Goal: Task Accomplishment & Management: Use online tool/utility

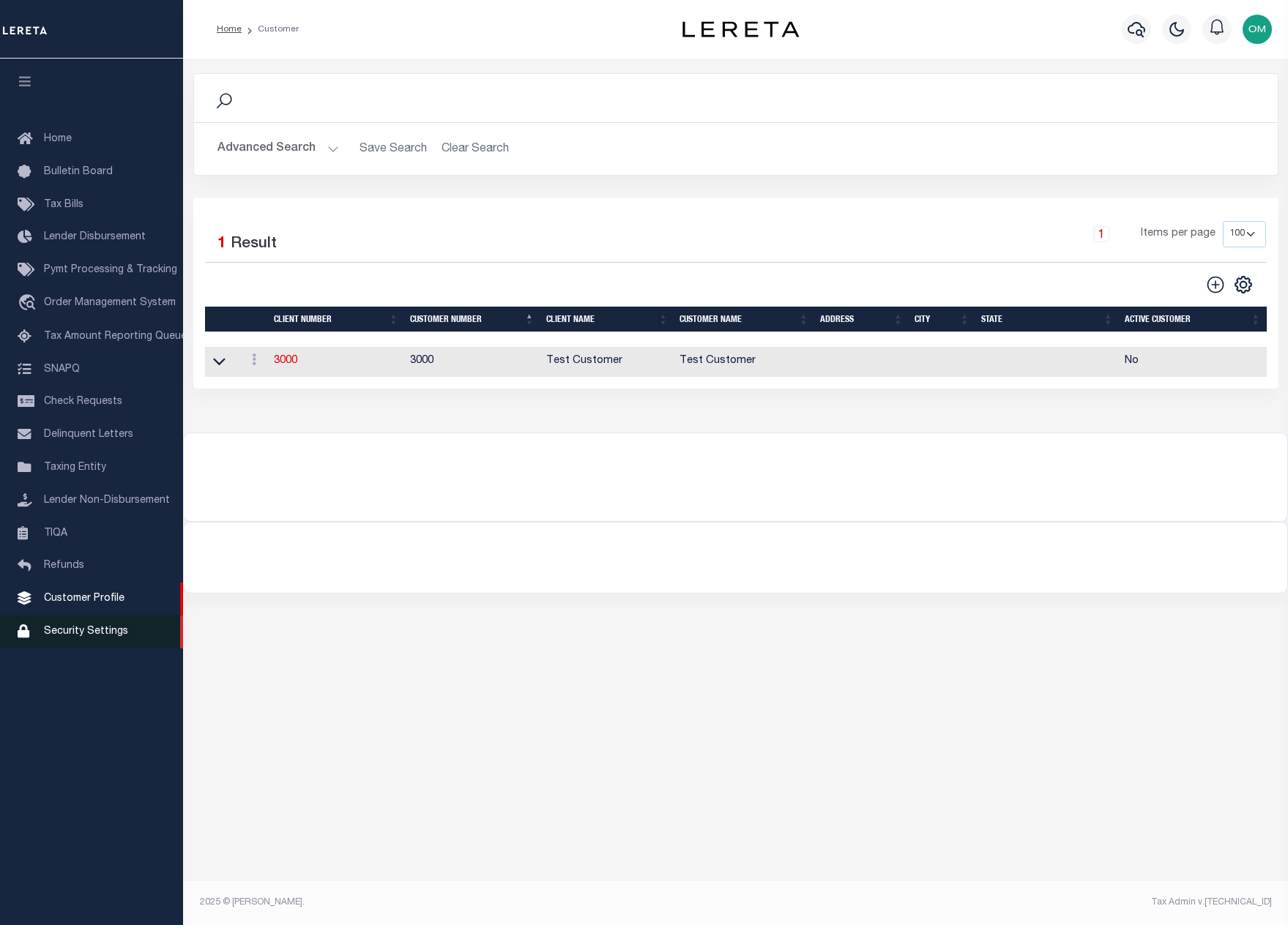
click at [111, 637] on span "Security Settings" at bounding box center [86, 632] width 84 height 11
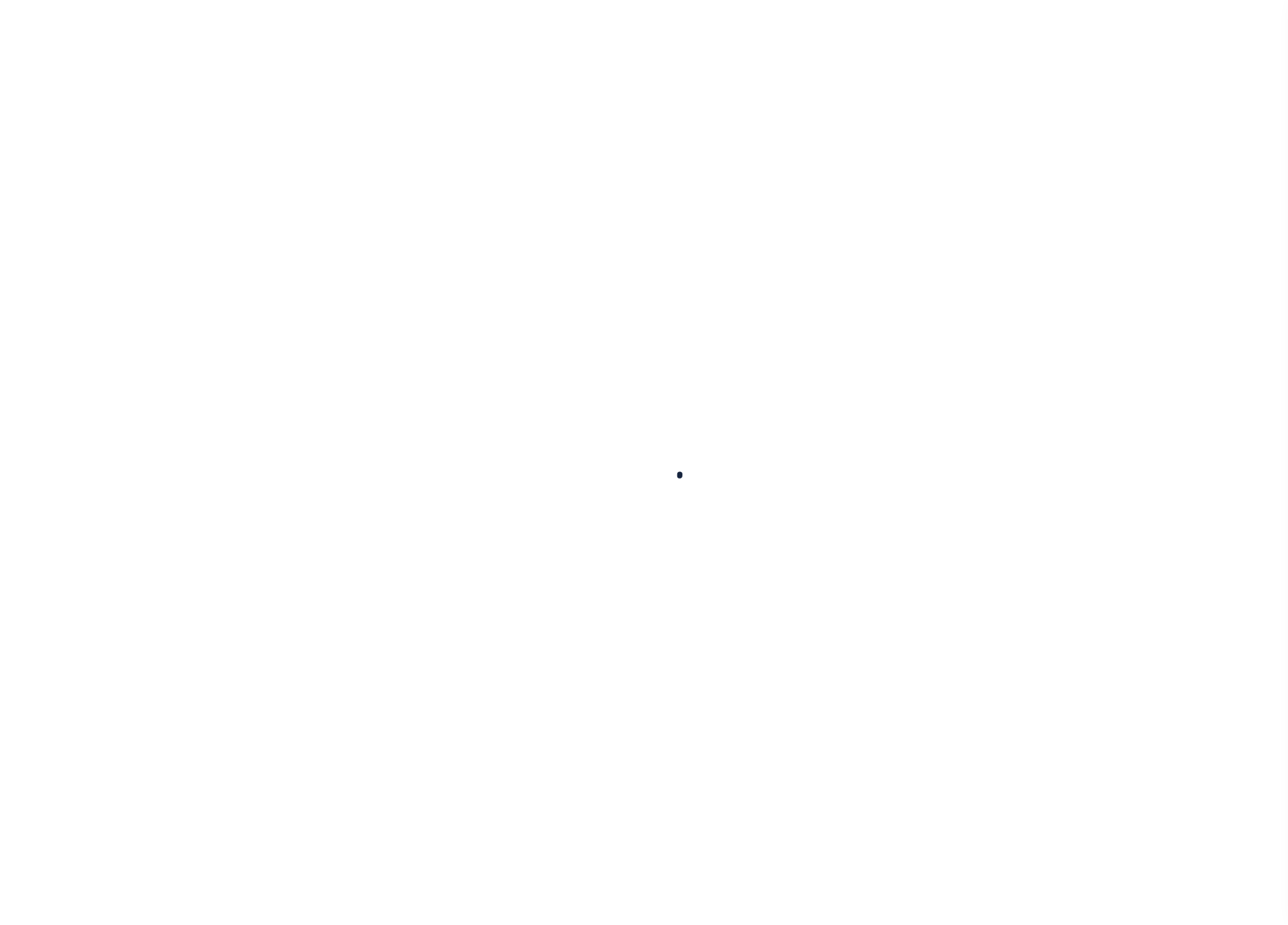
select select "100"
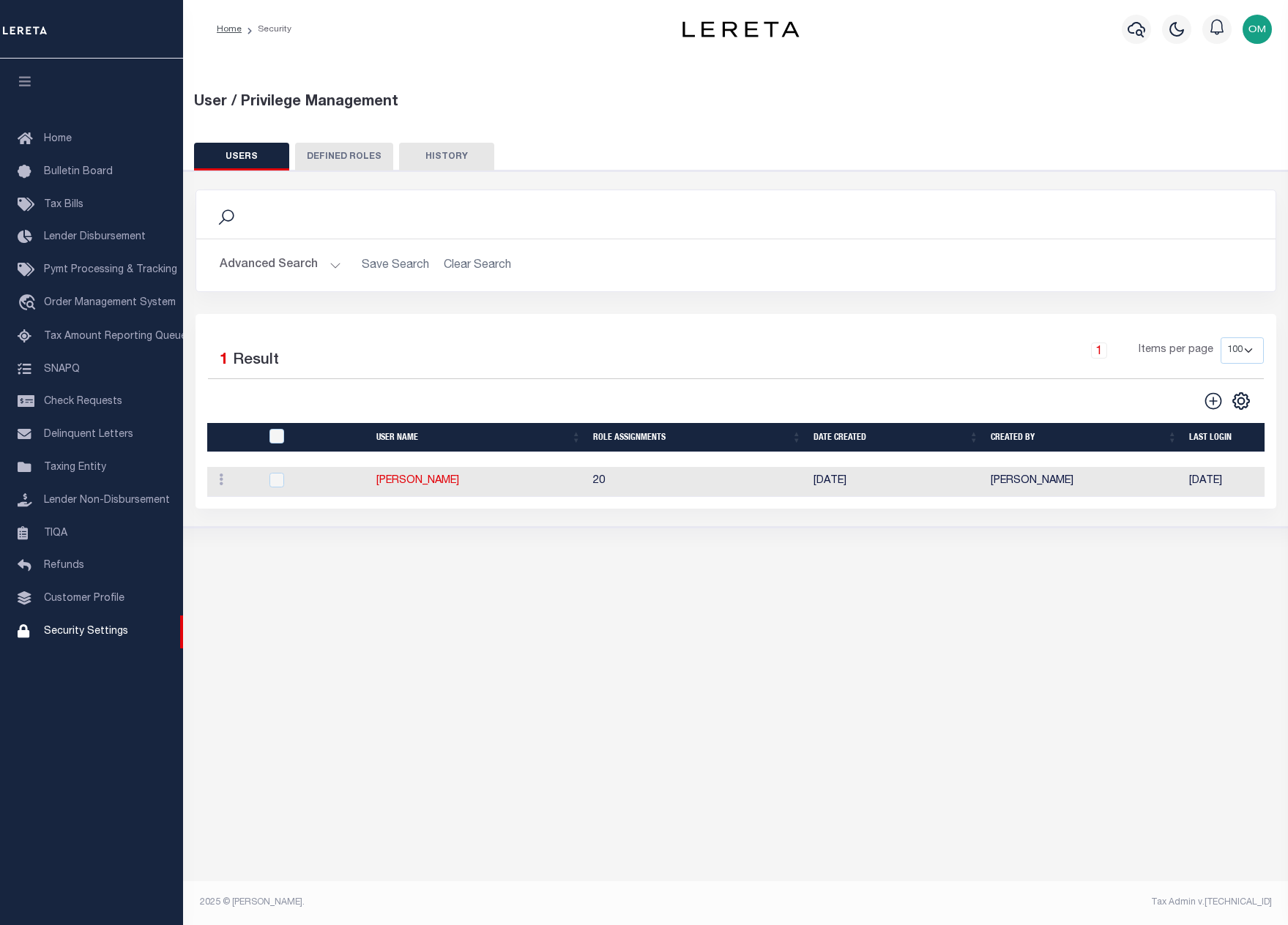
click at [323, 261] on button "Advanced Search" at bounding box center [280, 266] width 121 height 29
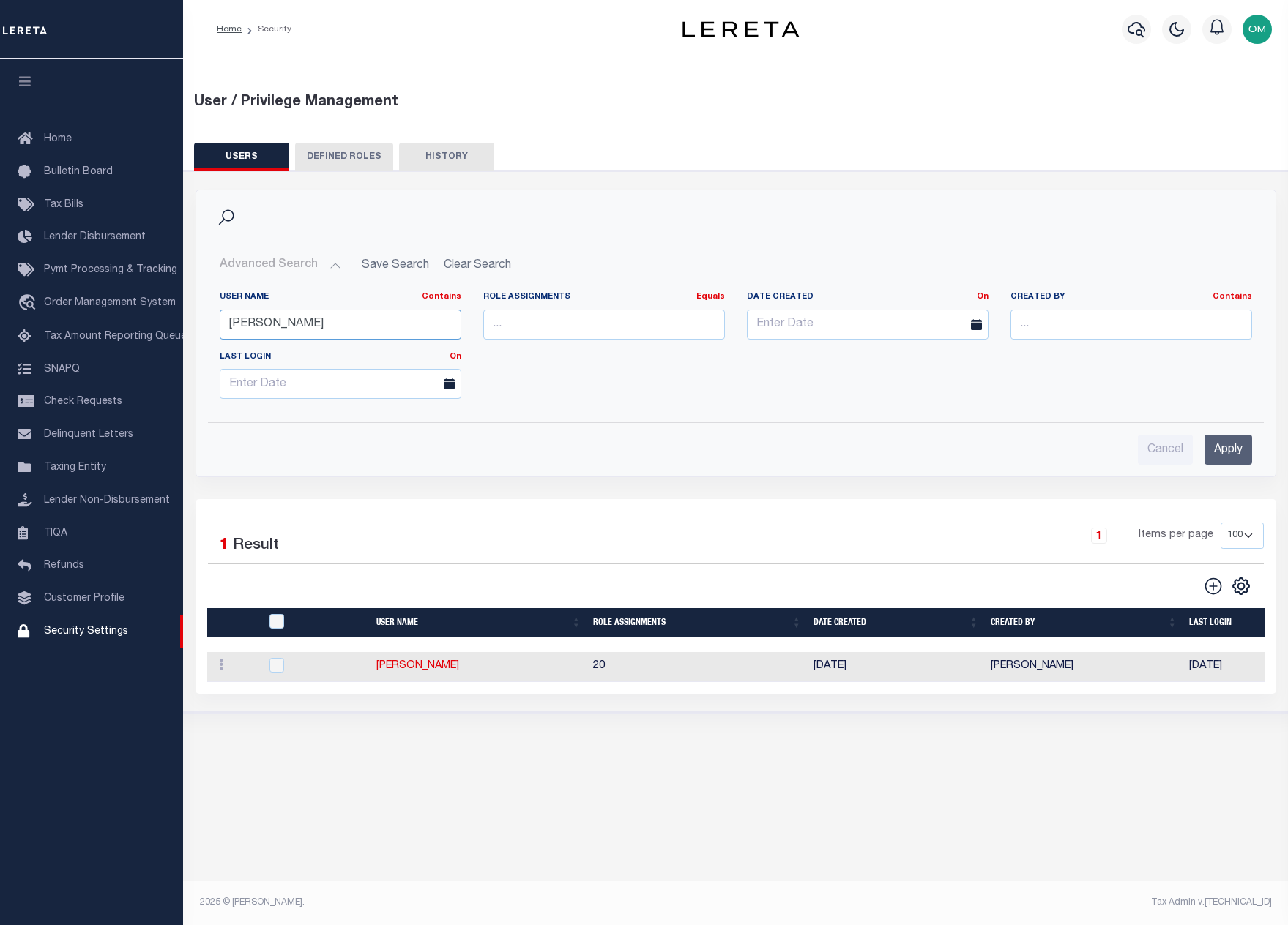
drag, startPoint x: 342, startPoint y: 332, endPoint x: 314, endPoint y: 331, distance: 28.0
click at [336, 332] on input "humberto" at bounding box center [340, 325] width 241 height 30
click at [172, 349] on div "Home Security" at bounding box center [644, 445] width 1288 height 892
type input "omar"
click at [1224, 445] on input "Apply" at bounding box center [1228, 450] width 48 height 30
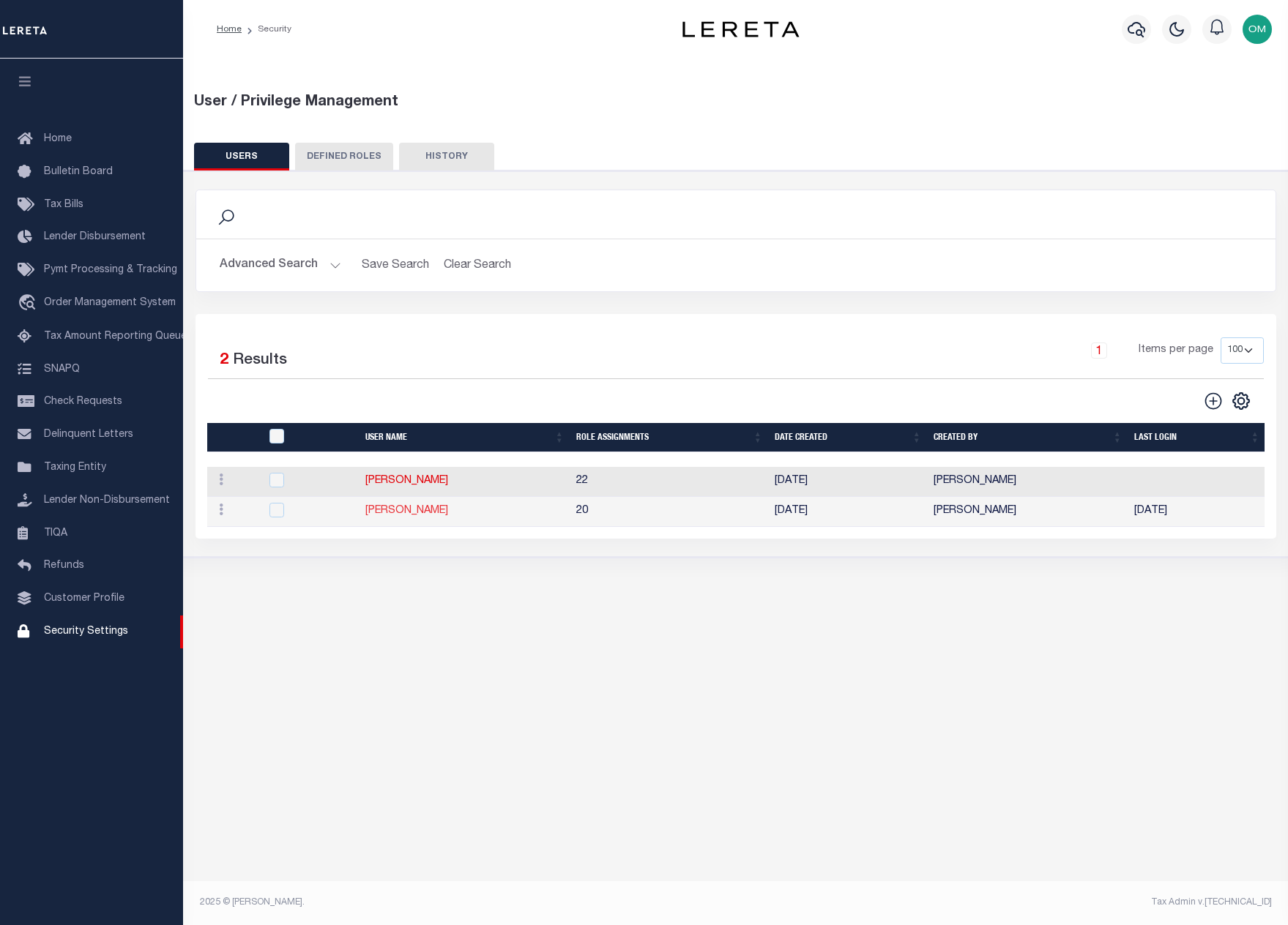
click at [414, 516] on link "[PERSON_NAME]" at bounding box center [406, 511] width 83 height 11
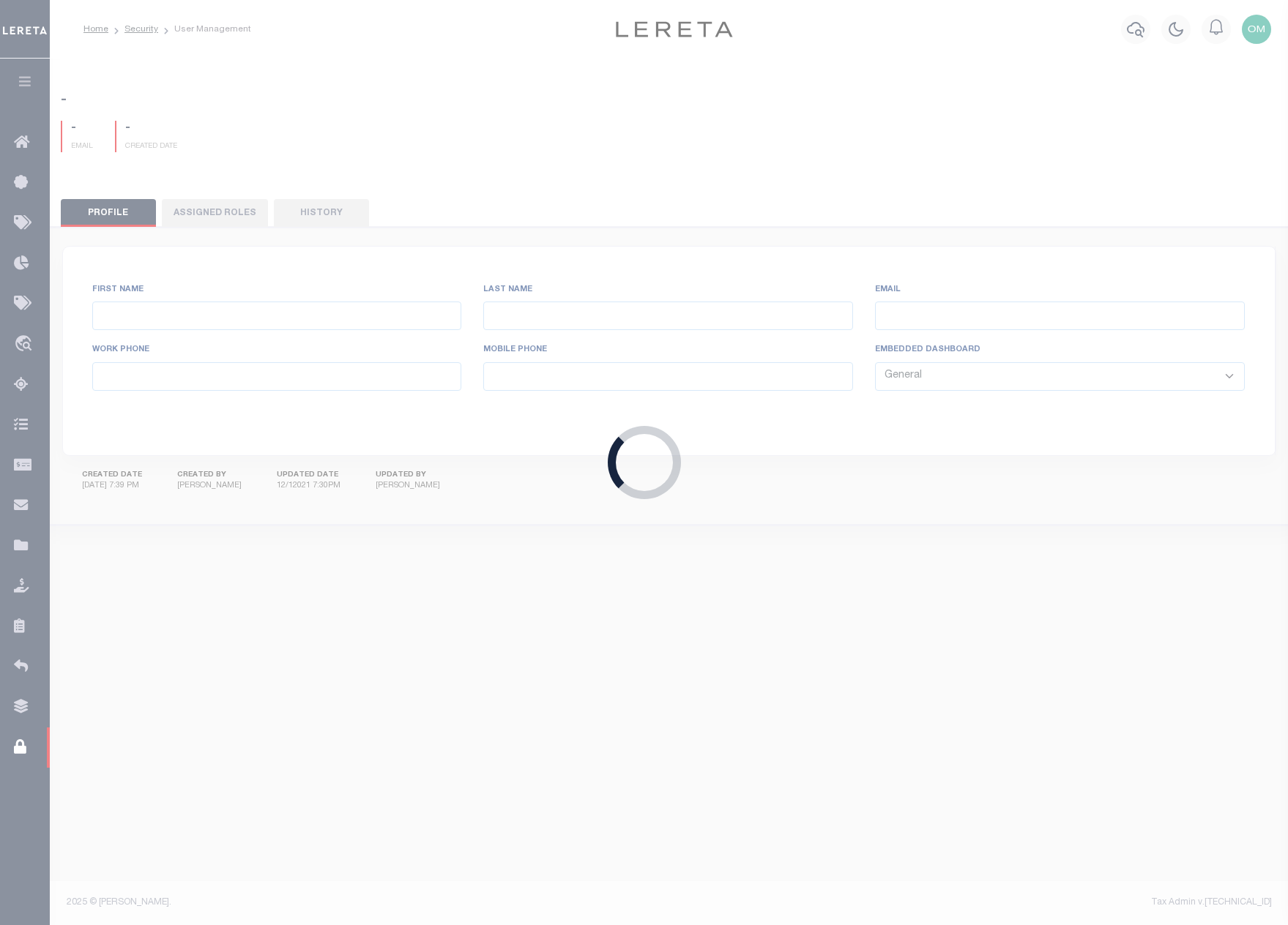
type input "Omar"
type input "Mohammed"
type input "Omar.Mohammed@accumatch.com"
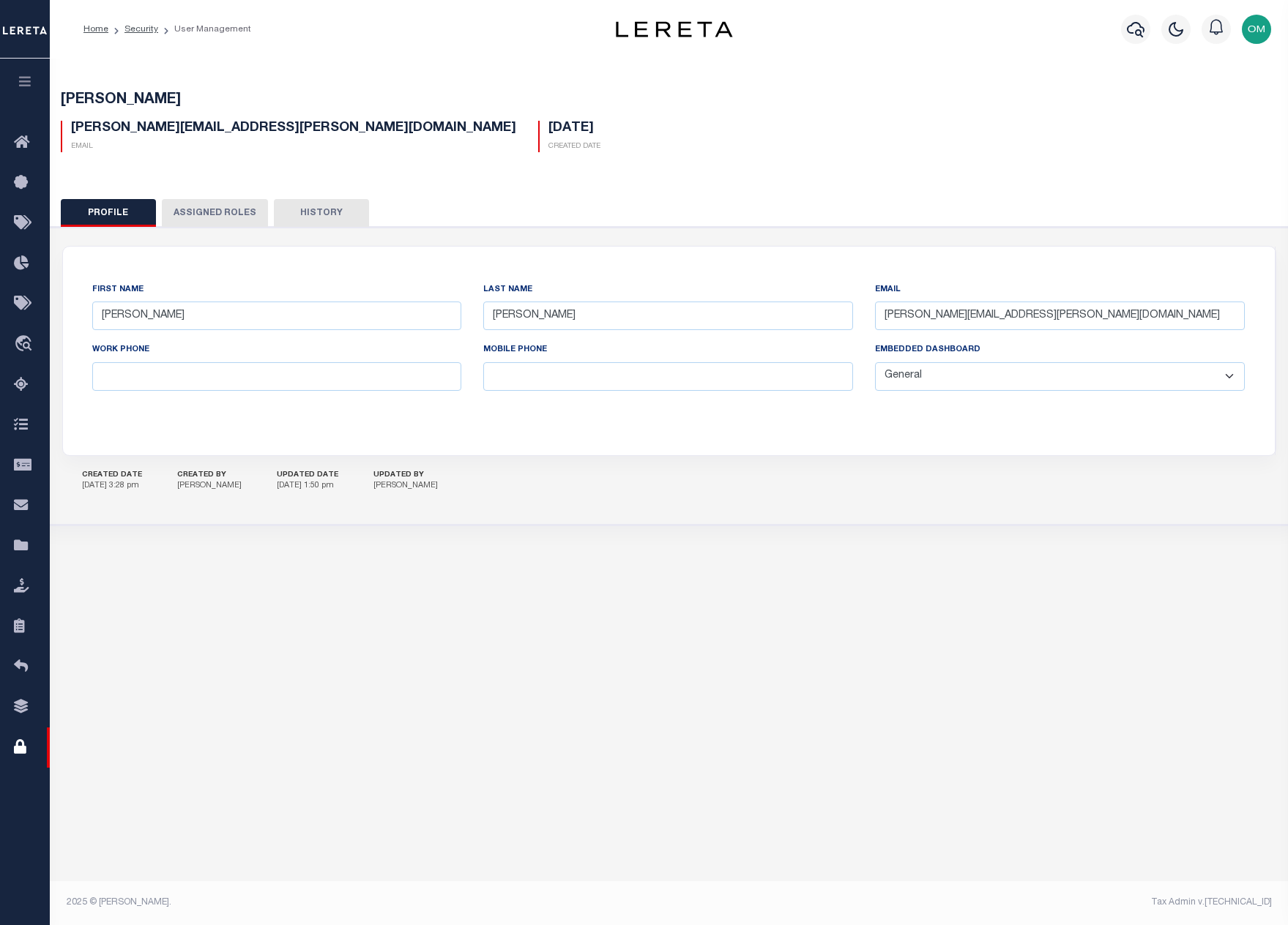
click at [231, 209] on button "Assigned Roles" at bounding box center [215, 212] width 106 height 28
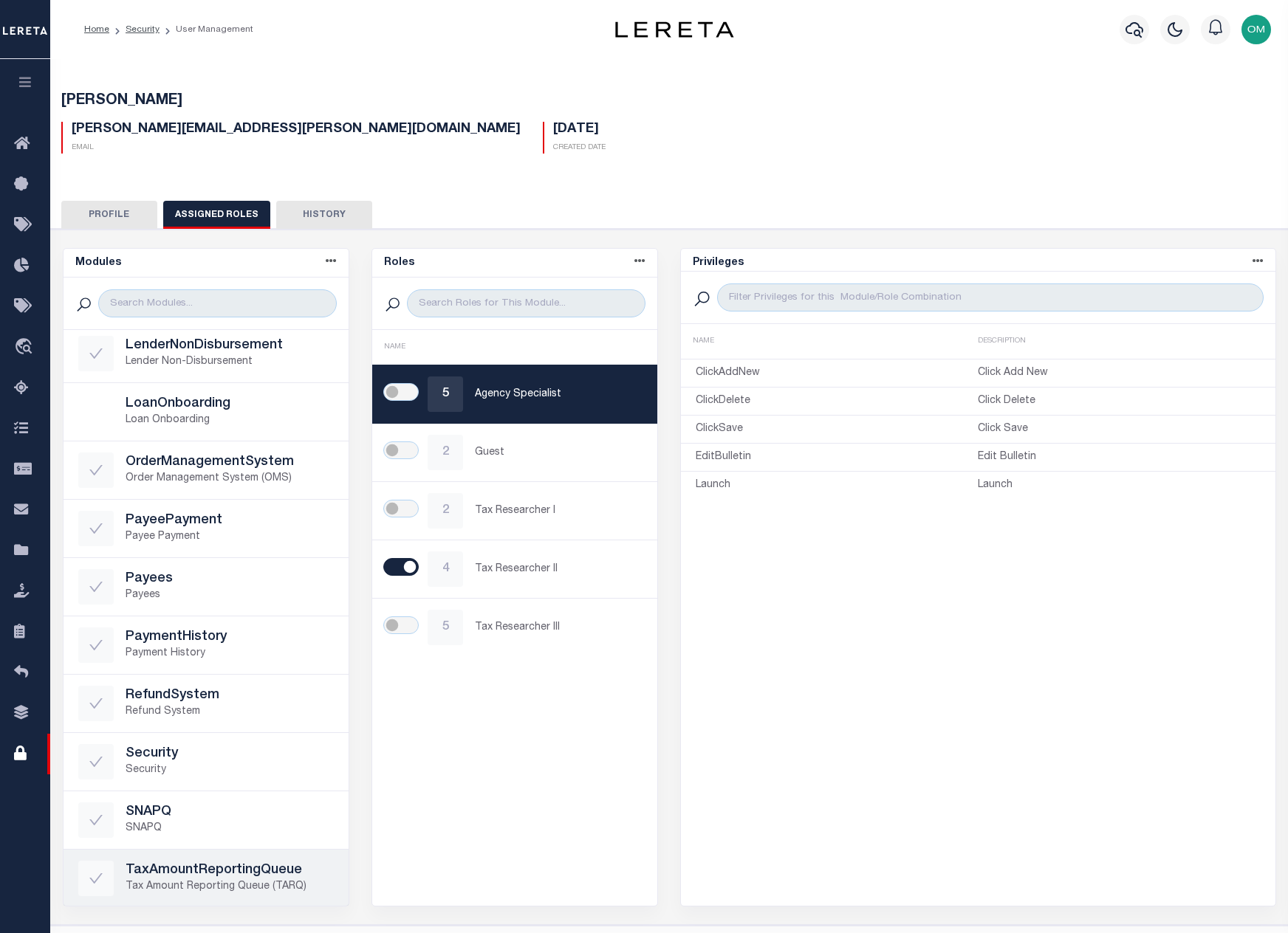
scroll to position [447, 0]
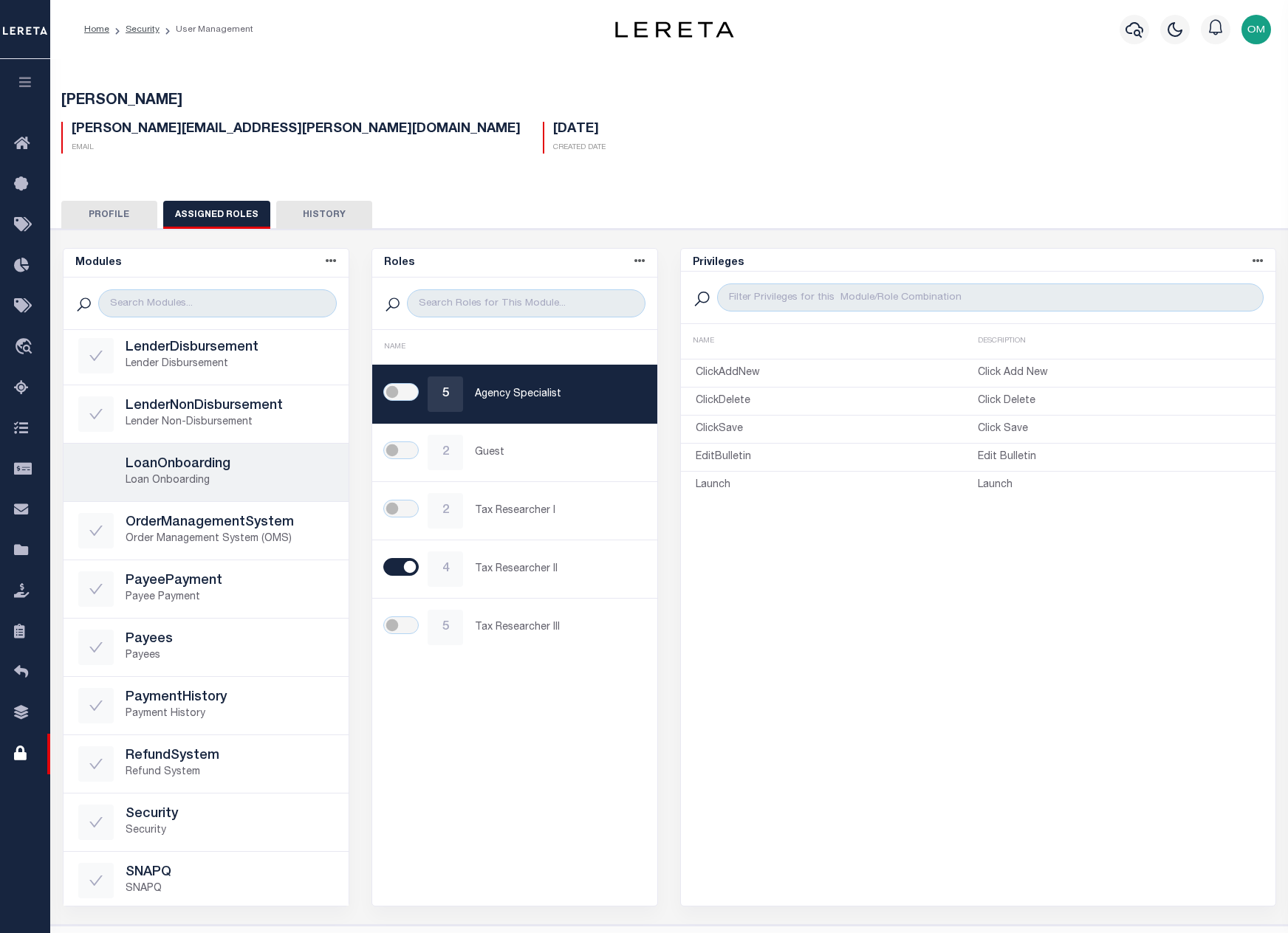
click at [169, 467] on h5 "LoanOnboarding" at bounding box center [230, 465] width 208 height 16
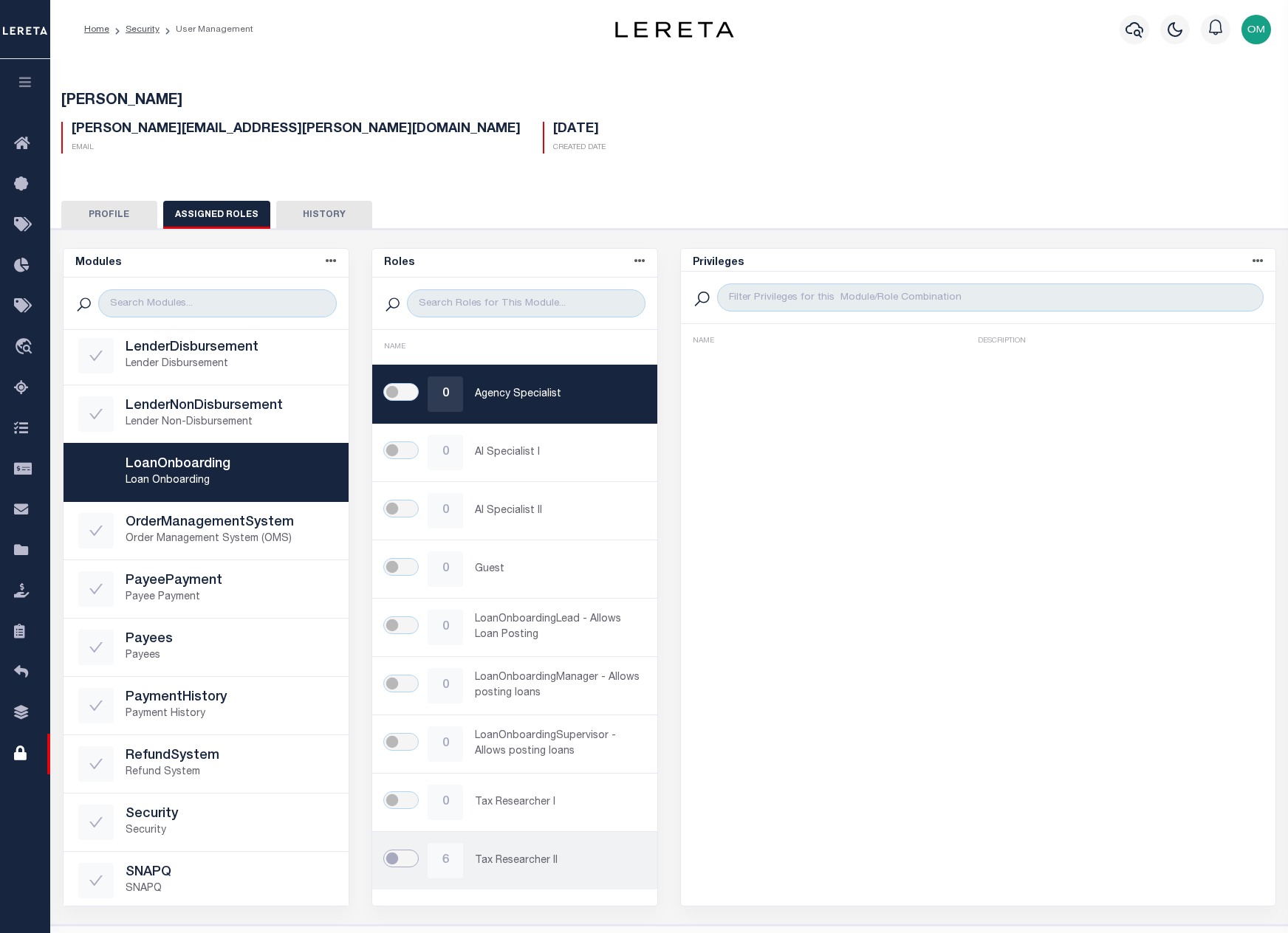
click at [399, 853] on input "checkbox" at bounding box center [401, 858] width 35 height 18
checkbox input "true"
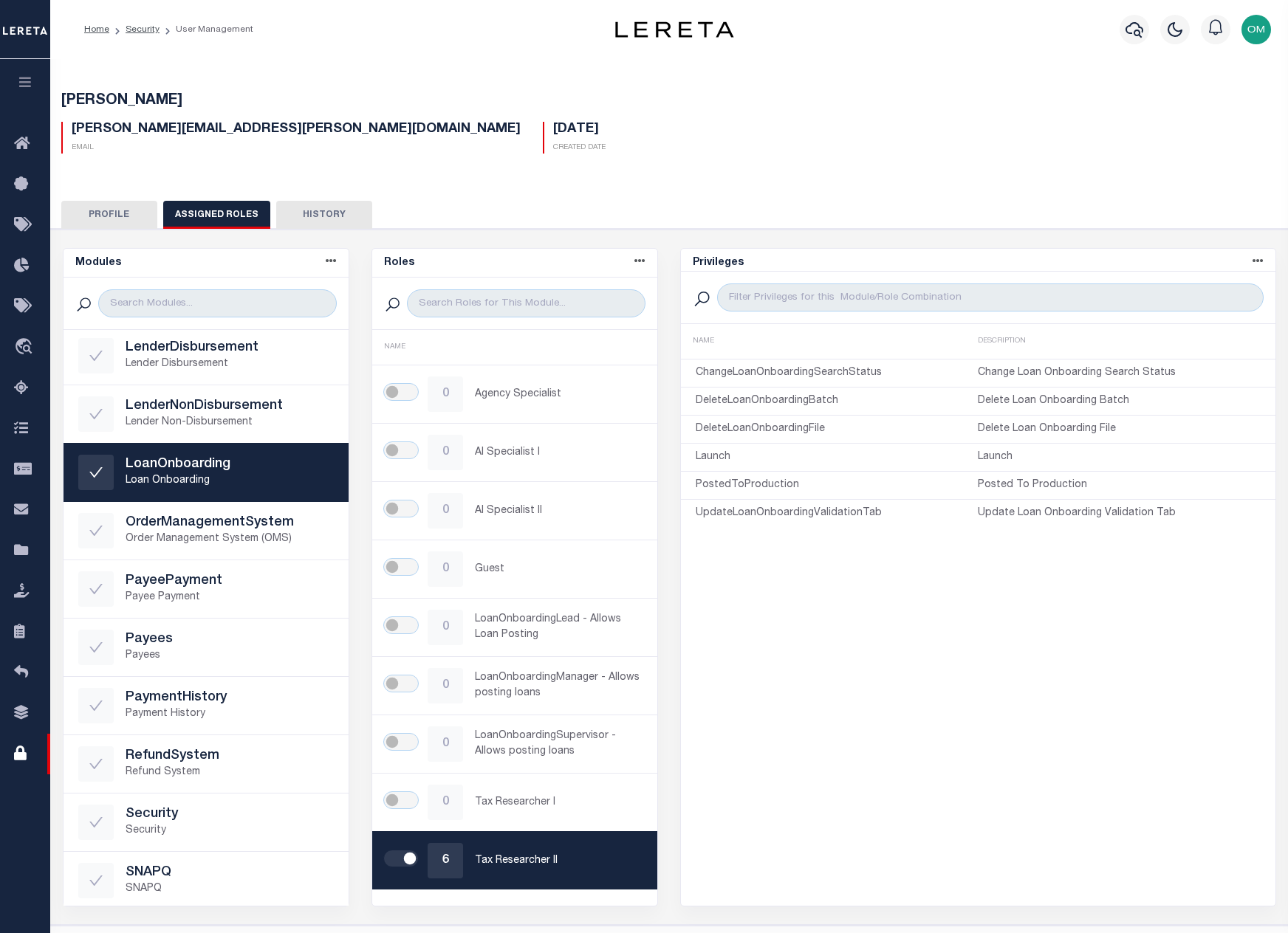
click at [23, 78] on icon "button" at bounding box center [25, 81] width 17 height 13
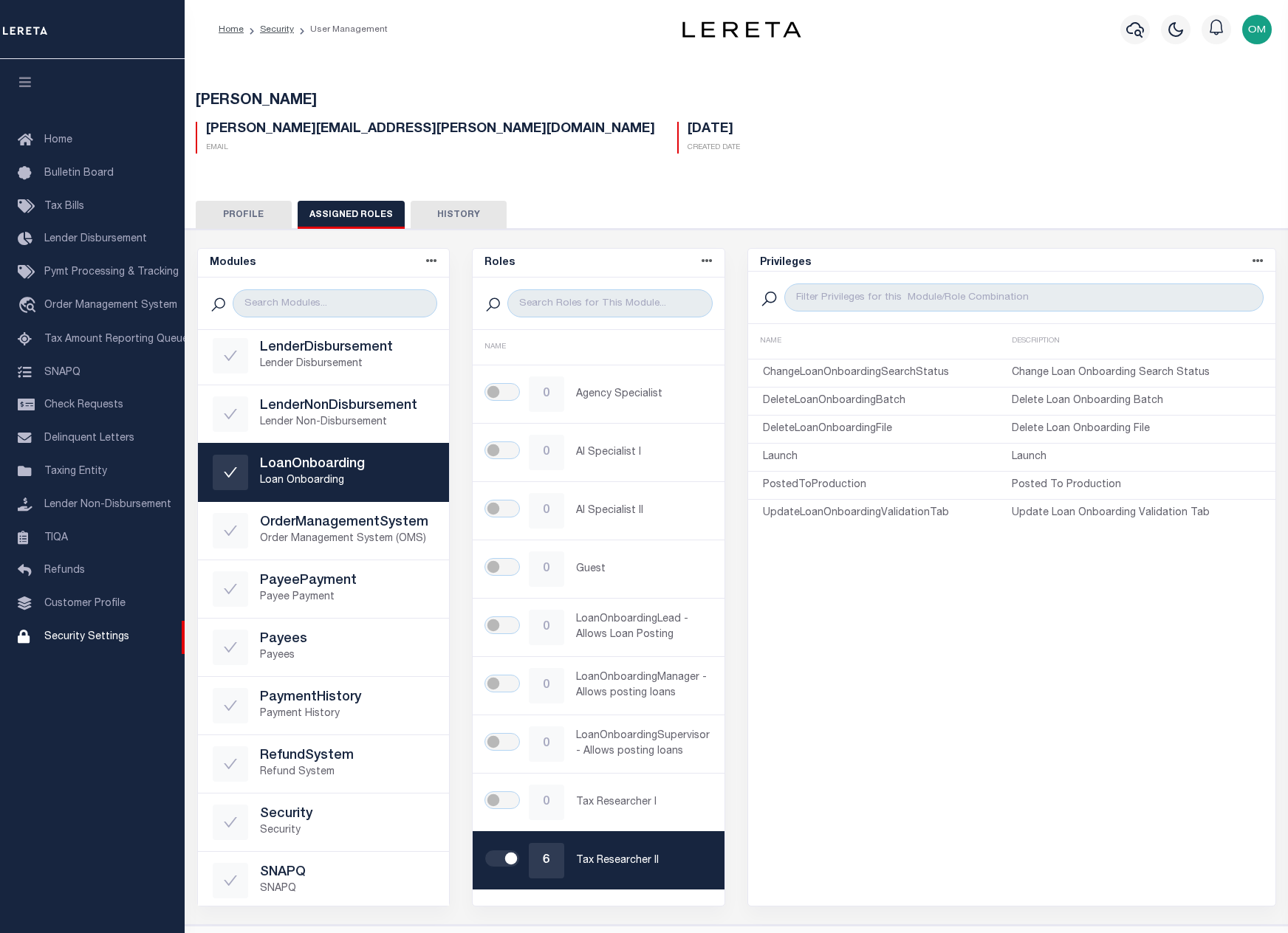
click at [140, 110] on div "Home Bulletin Board Tax Bills Lender Disbursement Pymt Processing & Tracking tr…" at bounding box center [92, 409] width 185 height 600
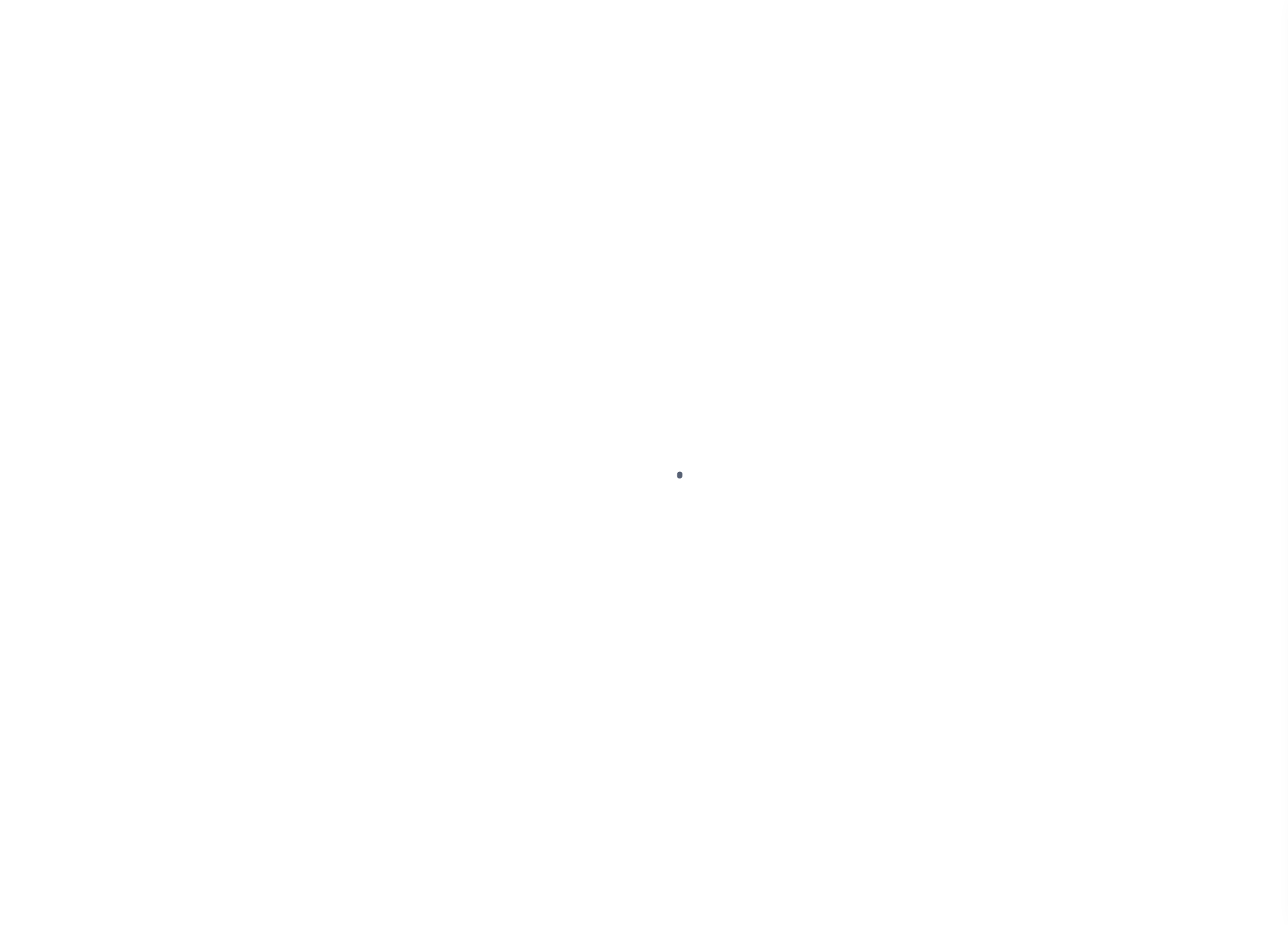
type input "Omar"
type input "Mohammed"
type input "Omar.Mohammed@accumatch.com"
type input "[PERSON_NAME]"
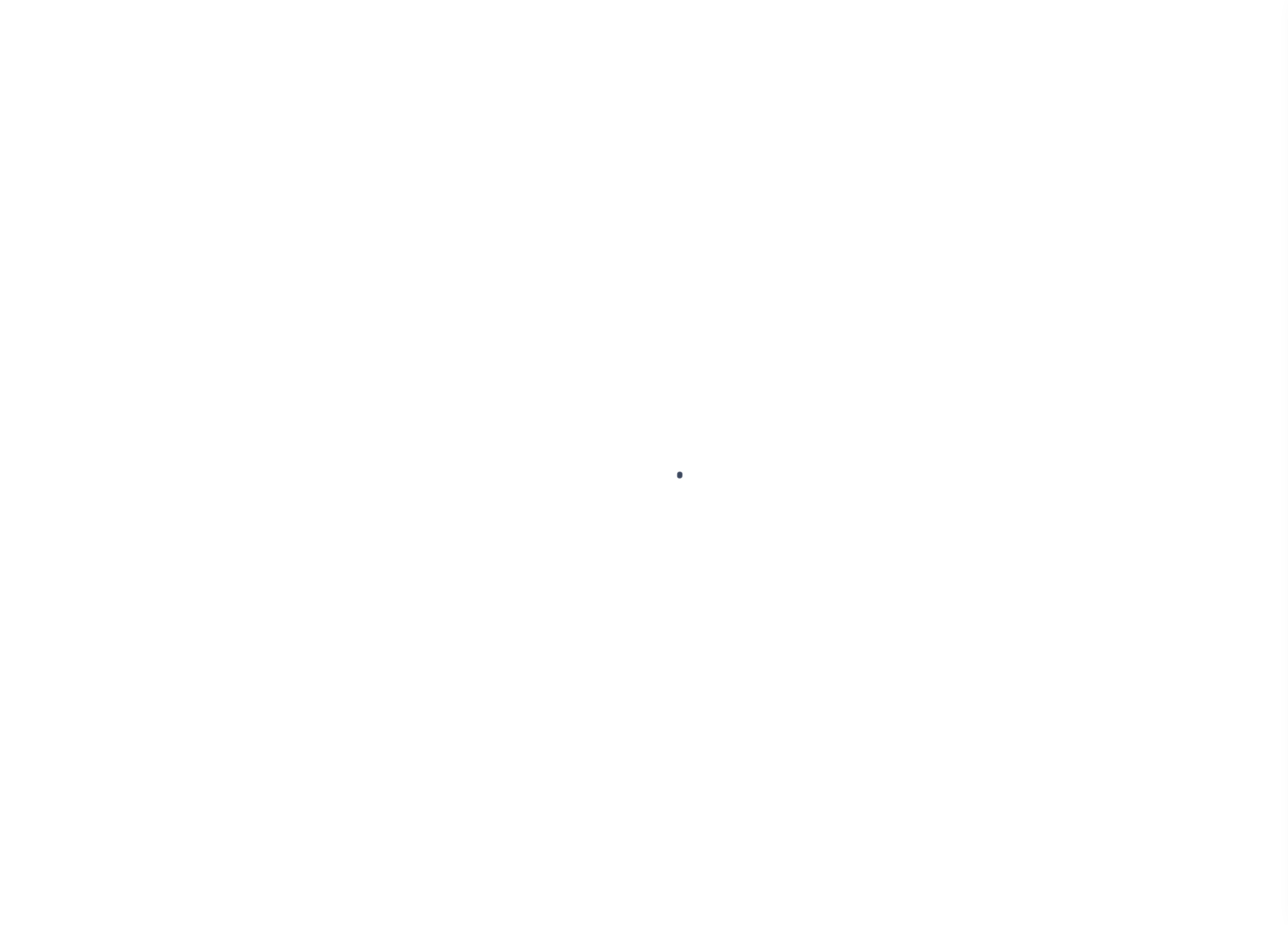
type input "[PERSON_NAME][EMAIL_ADDRESS][PERSON_NAME][DOMAIN_NAME]"
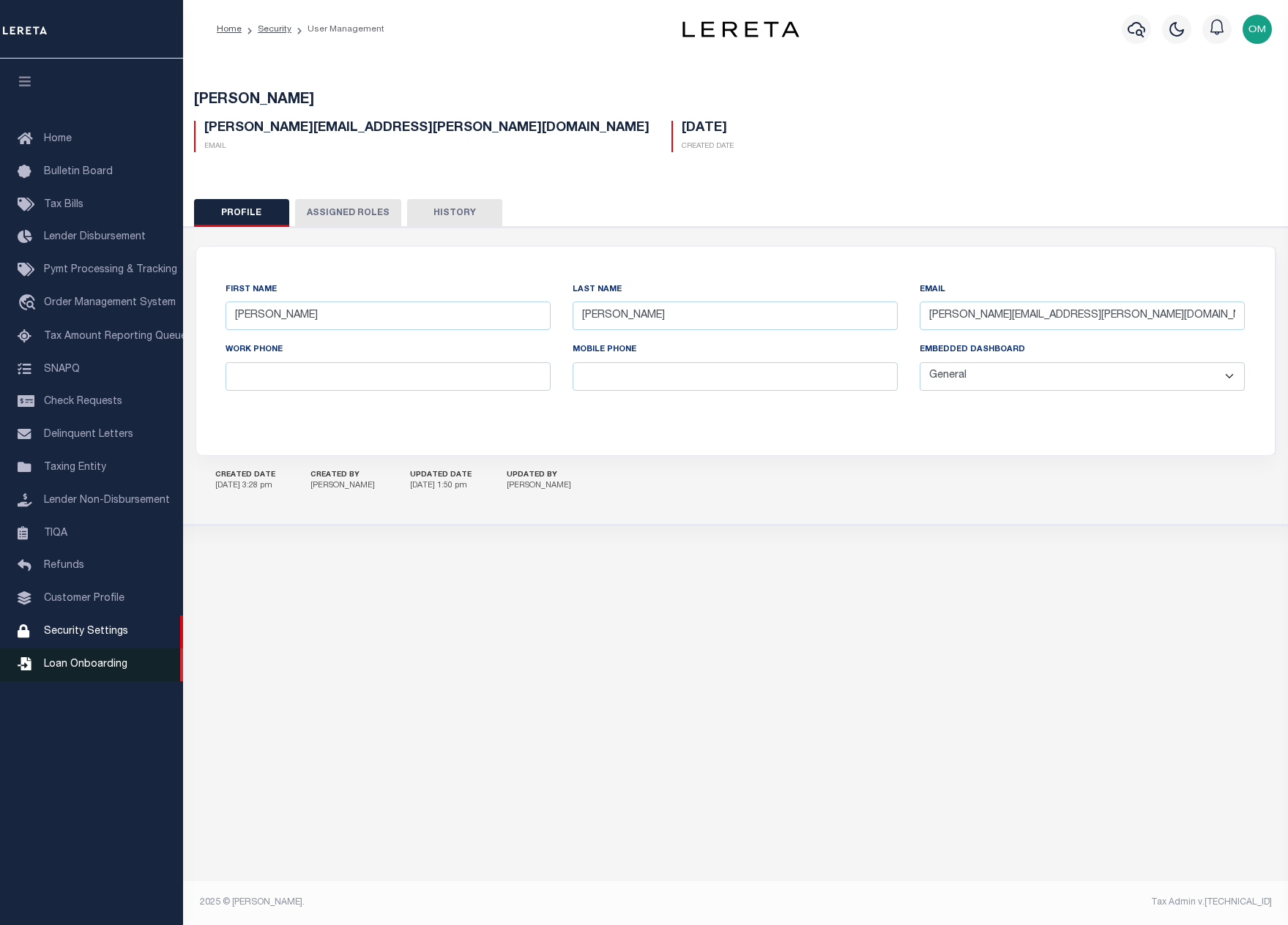
click at [88, 666] on link "Loan Onboarding" at bounding box center [91, 665] width 183 height 33
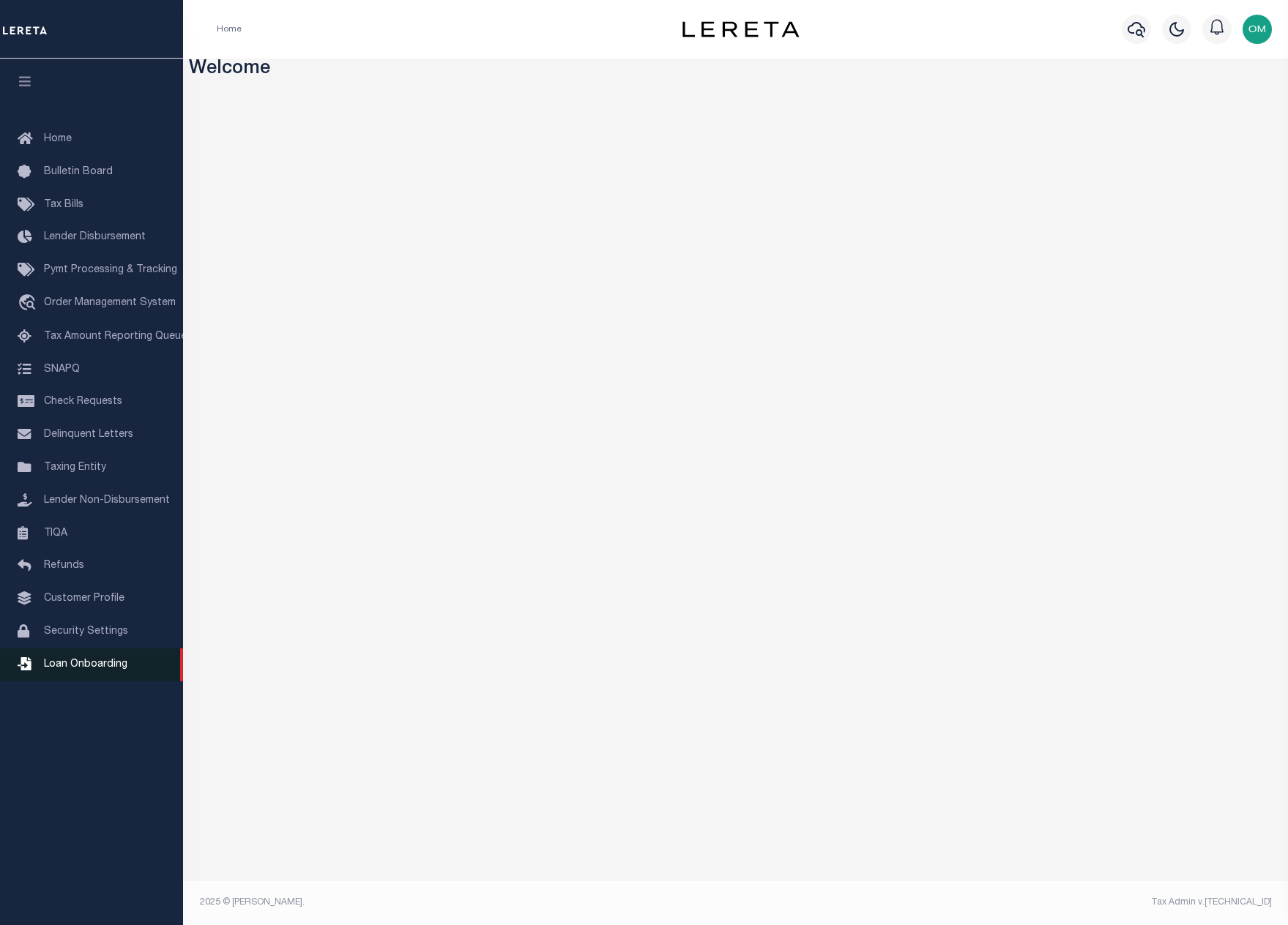
click at [102, 670] on span "Loan Onboarding" at bounding box center [86, 665] width 83 height 11
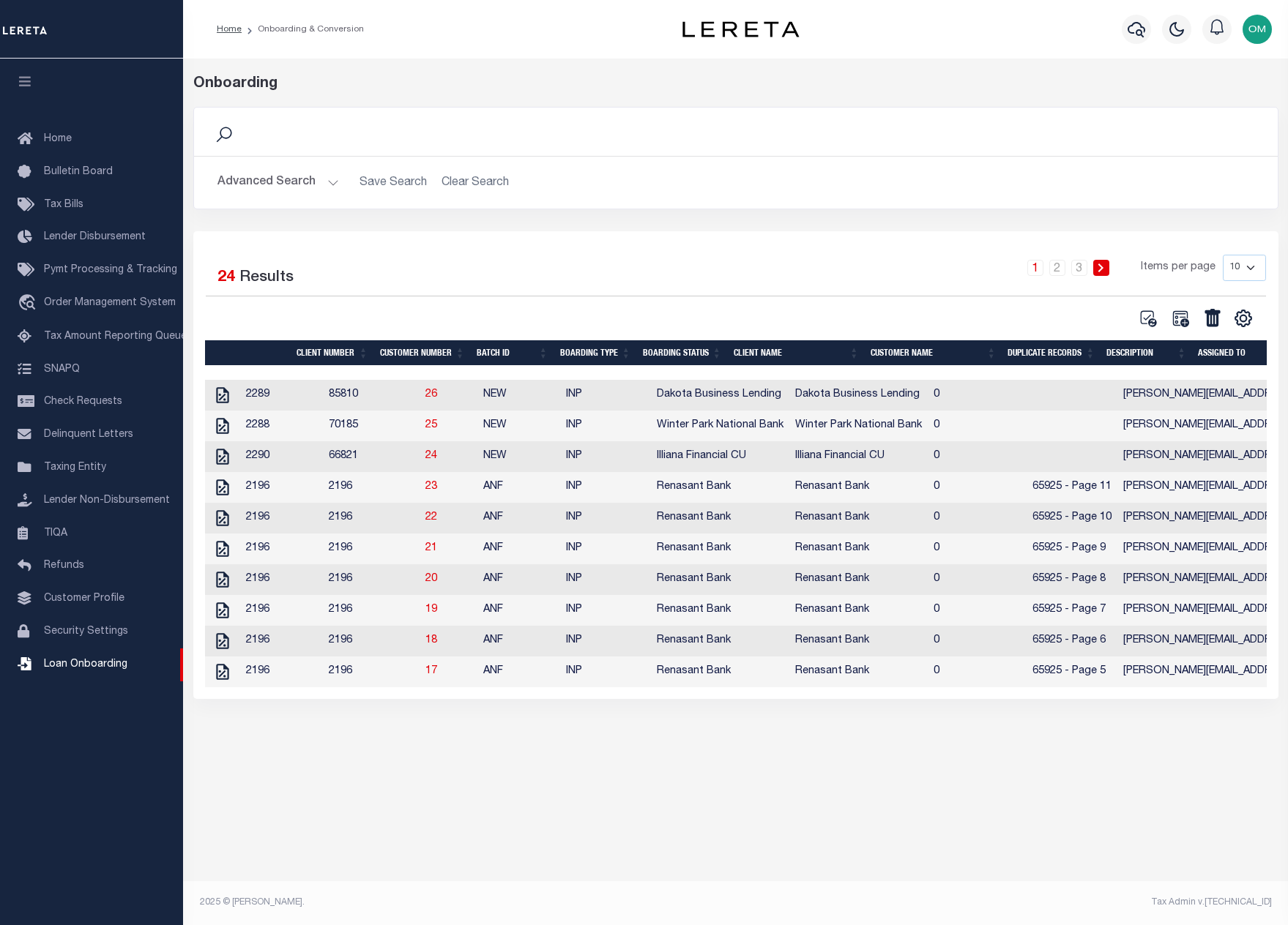
click at [323, 181] on button "Advanced Search" at bounding box center [279, 183] width 121 height 29
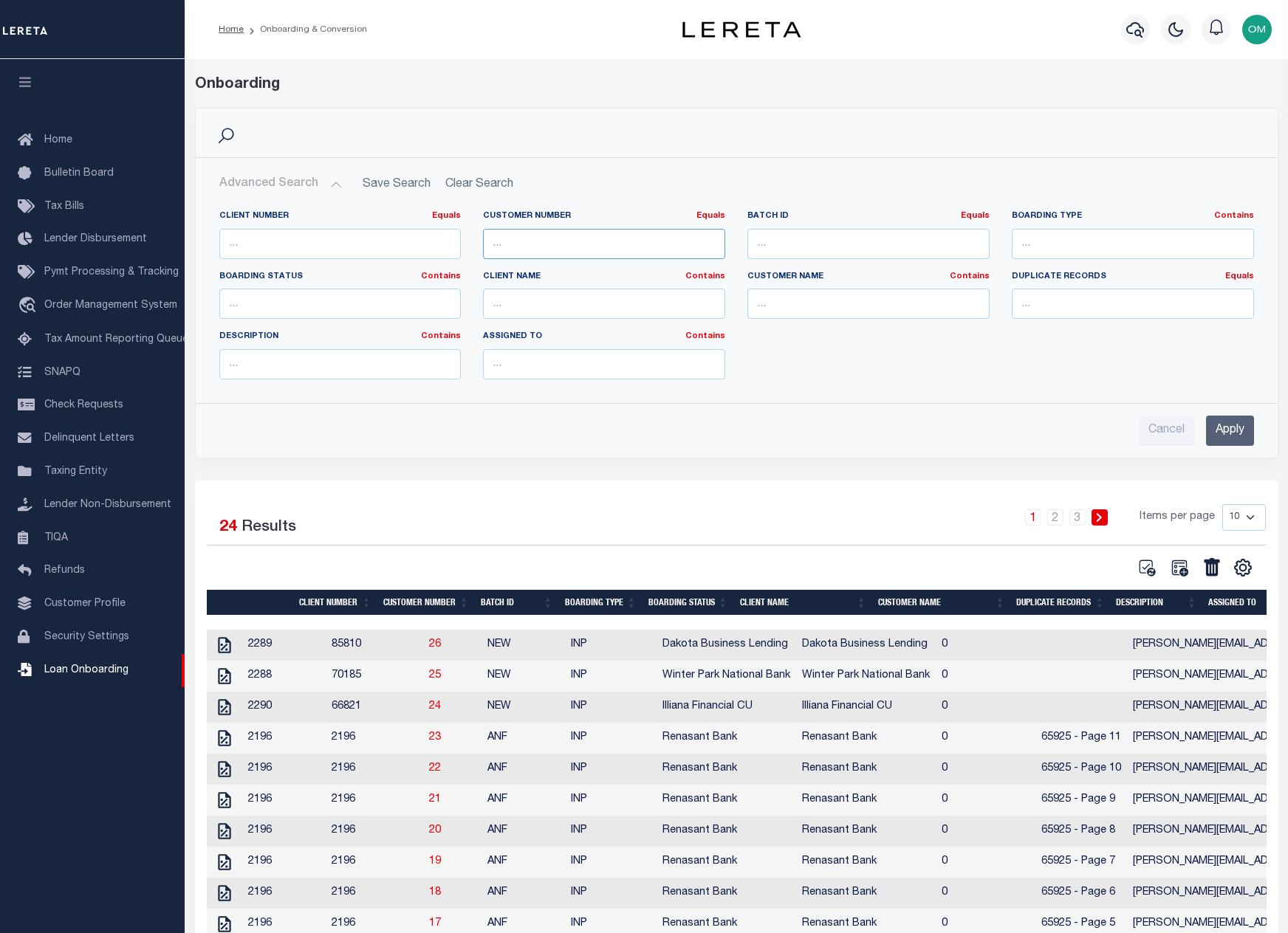
click at [620, 247] on input "number" at bounding box center [604, 244] width 242 height 31
click at [866, 335] on div "Client Number Equals Equals Is Not Equal To Is Greater Than Is Less Than Custom…" at bounding box center [737, 301] width 1058 height 181
click at [825, 300] on input "text" at bounding box center [868, 304] width 242 height 31
type input "lima"
click at [1243, 429] on input "Apply" at bounding box center [1230, 431] width 48 height 31
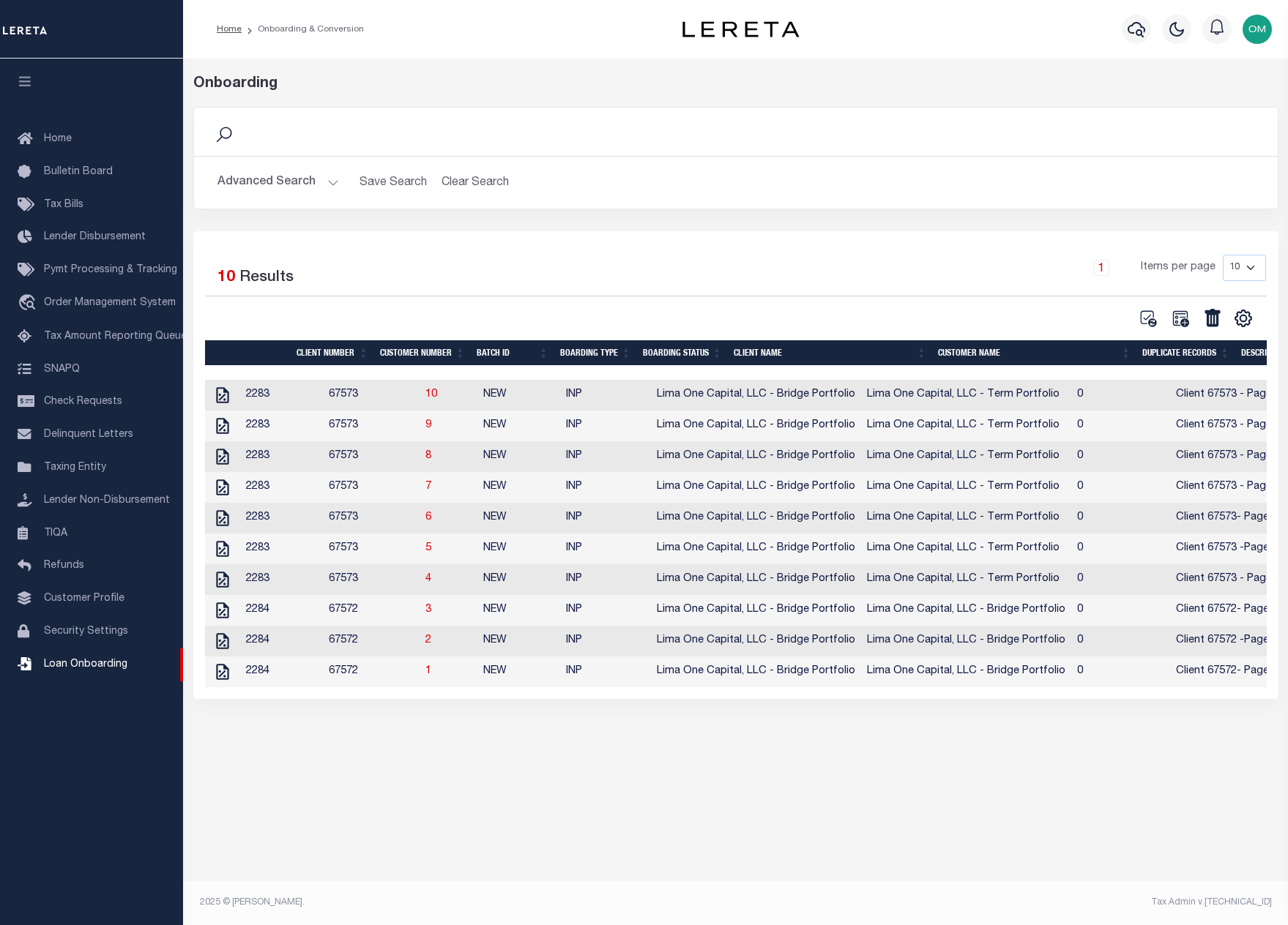
click at [571, 801] on div "Job Submitted Submitted into the job queue Onboarding Search Save Search Clear …" at bounding box center [735, 475] width 1105 height 833
click at [620, 276] on div "1 Items per page 10 25 50 100" at bounding box center [871, 274] width 790 height 38
click at [329, 177] on button "Advanced Search" at bounding box center [279, 183] width 121 height 29
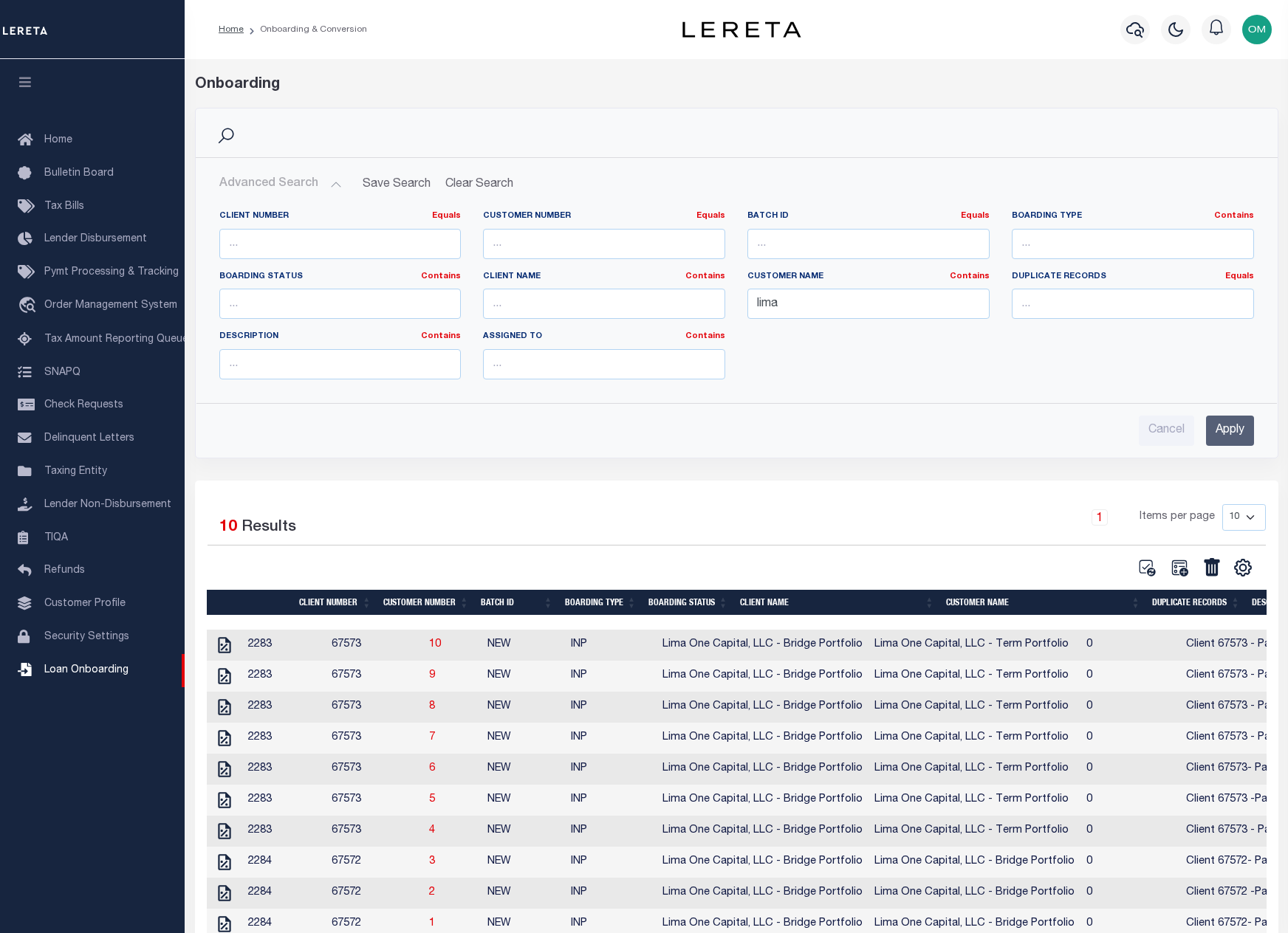
click at [332, 178] on button "Advanced Search" at bounding box center [281, 184] width 123 height 29
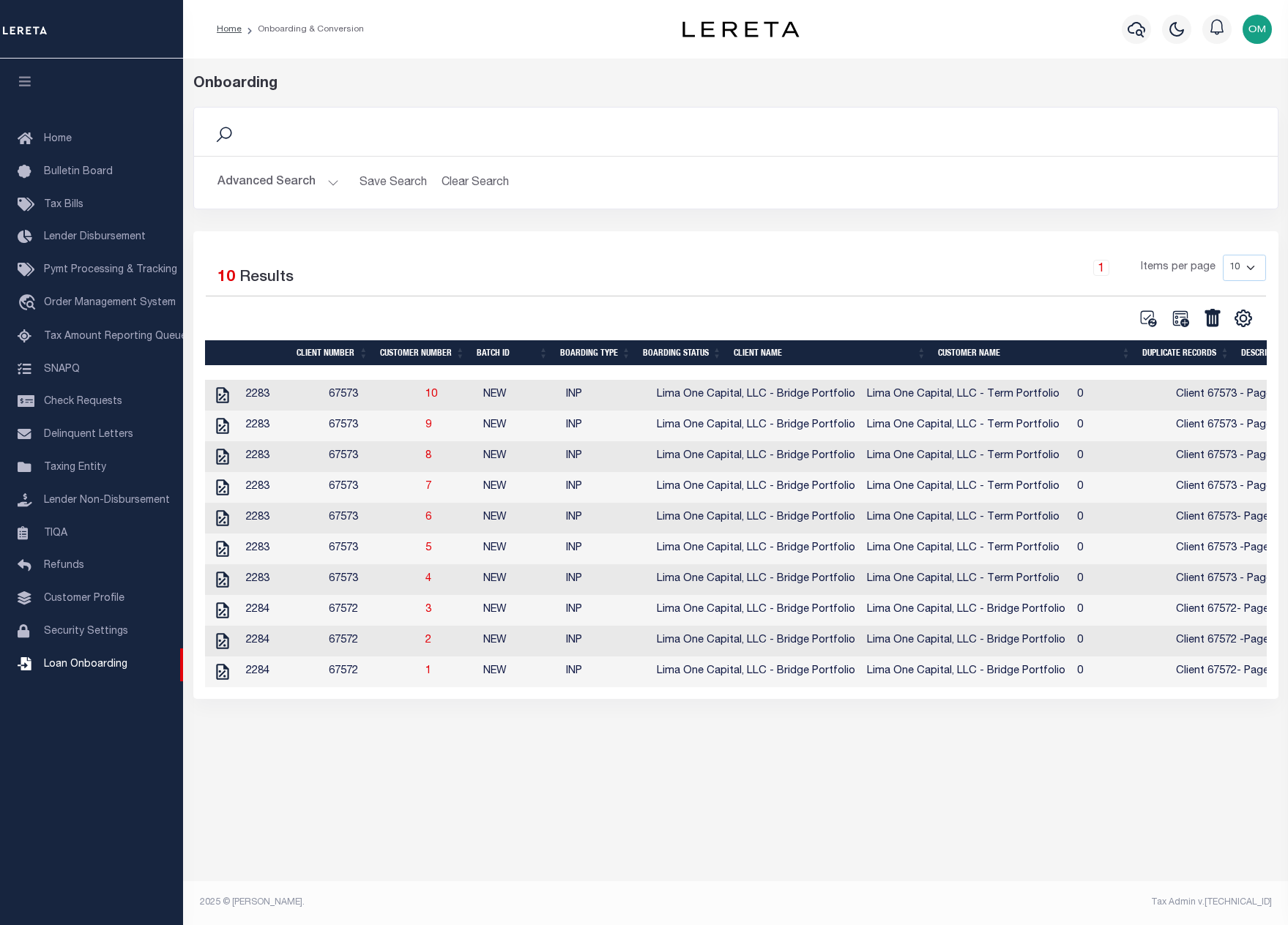
click at [329, 177] on button "Advanced Search" at bounding box center [279, 183] width 121 height 29
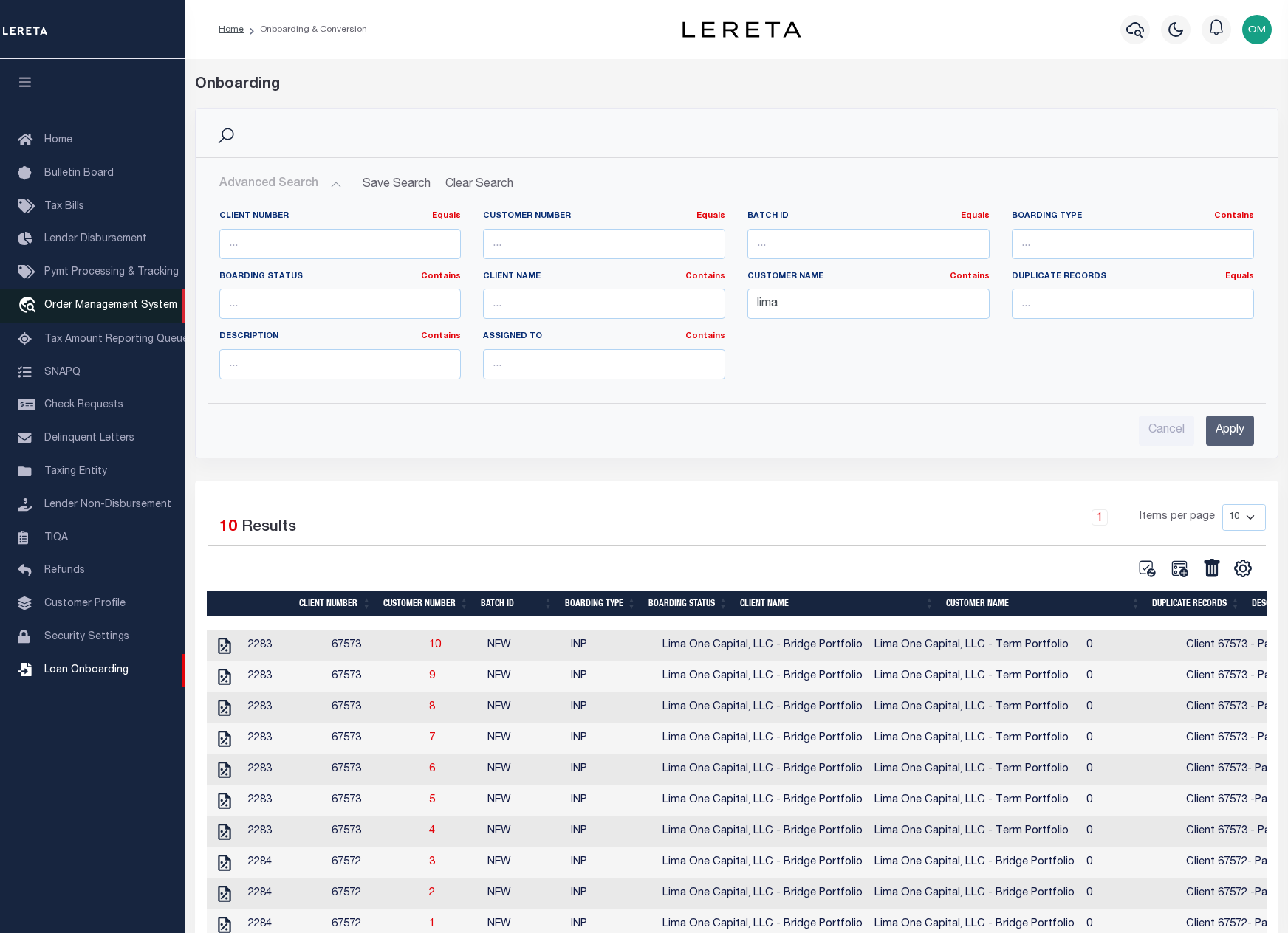
click at [155, 305] on span "Order Management System" at bounding box center [111, 306] width 133 height 11
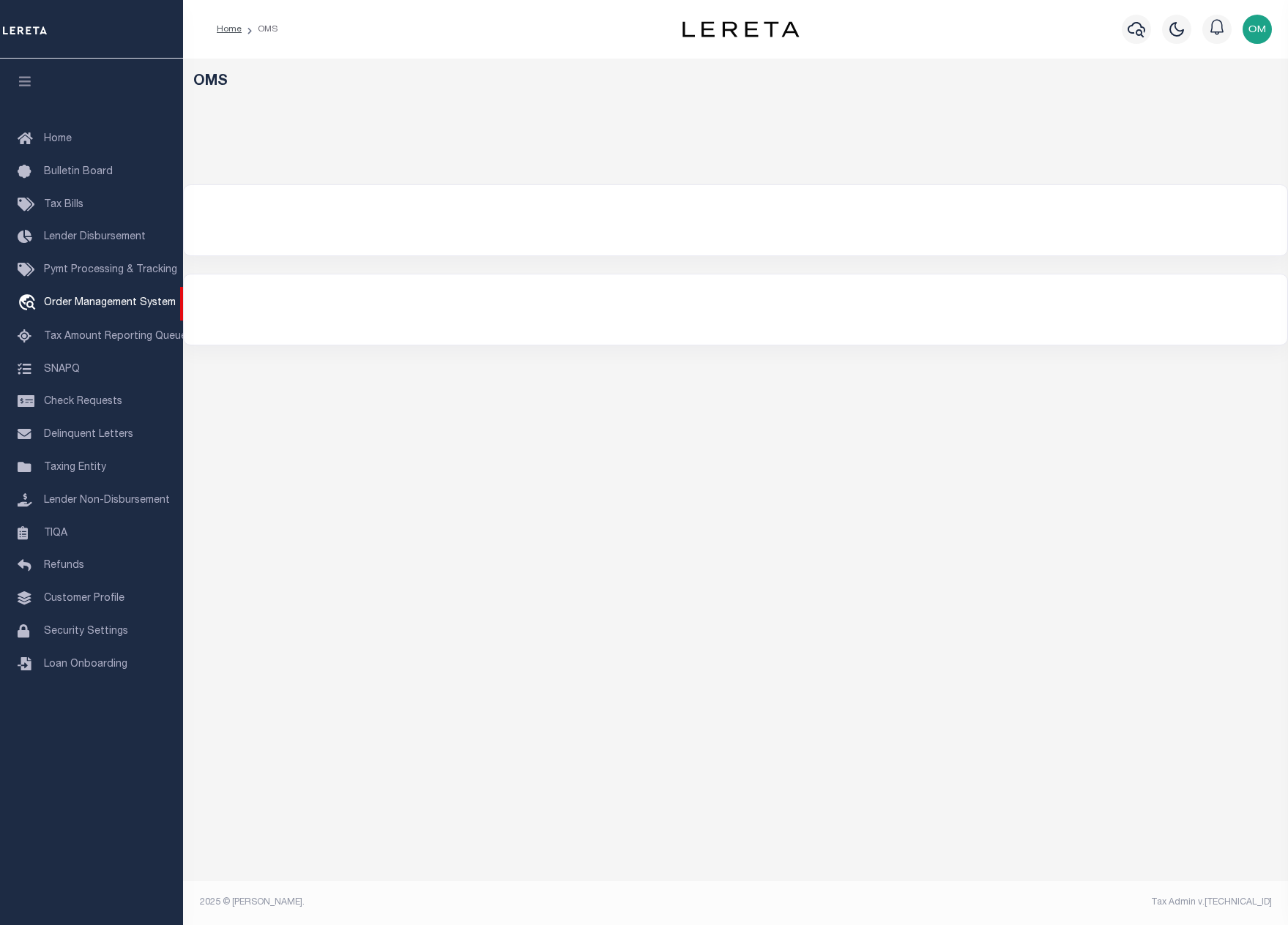
select select "Test Customer"
select select
select select "200"
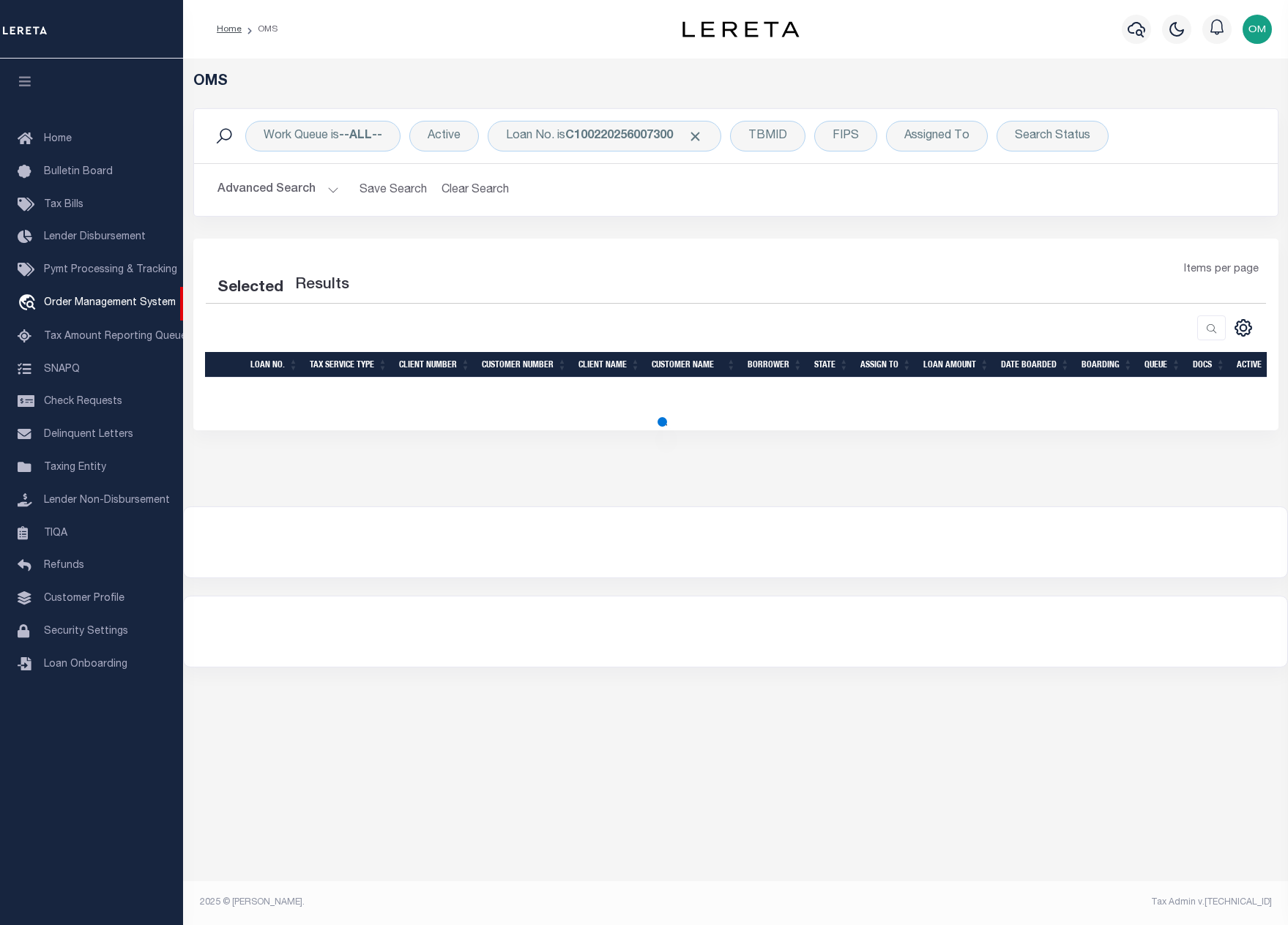
select select "200"
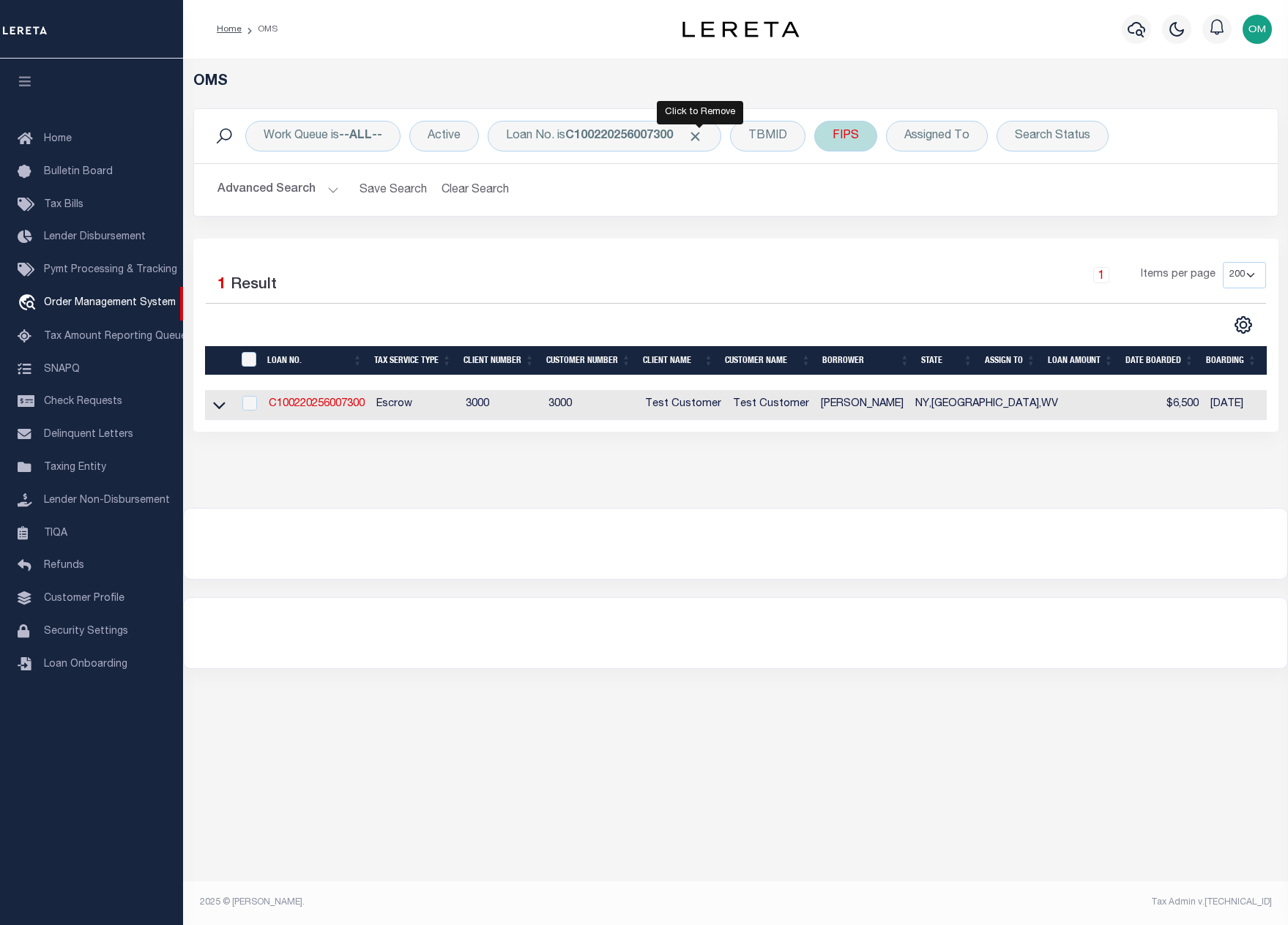
click at [702, 131] on span "Click to Remove" at bounding box center [695, 137] width 15 height 15
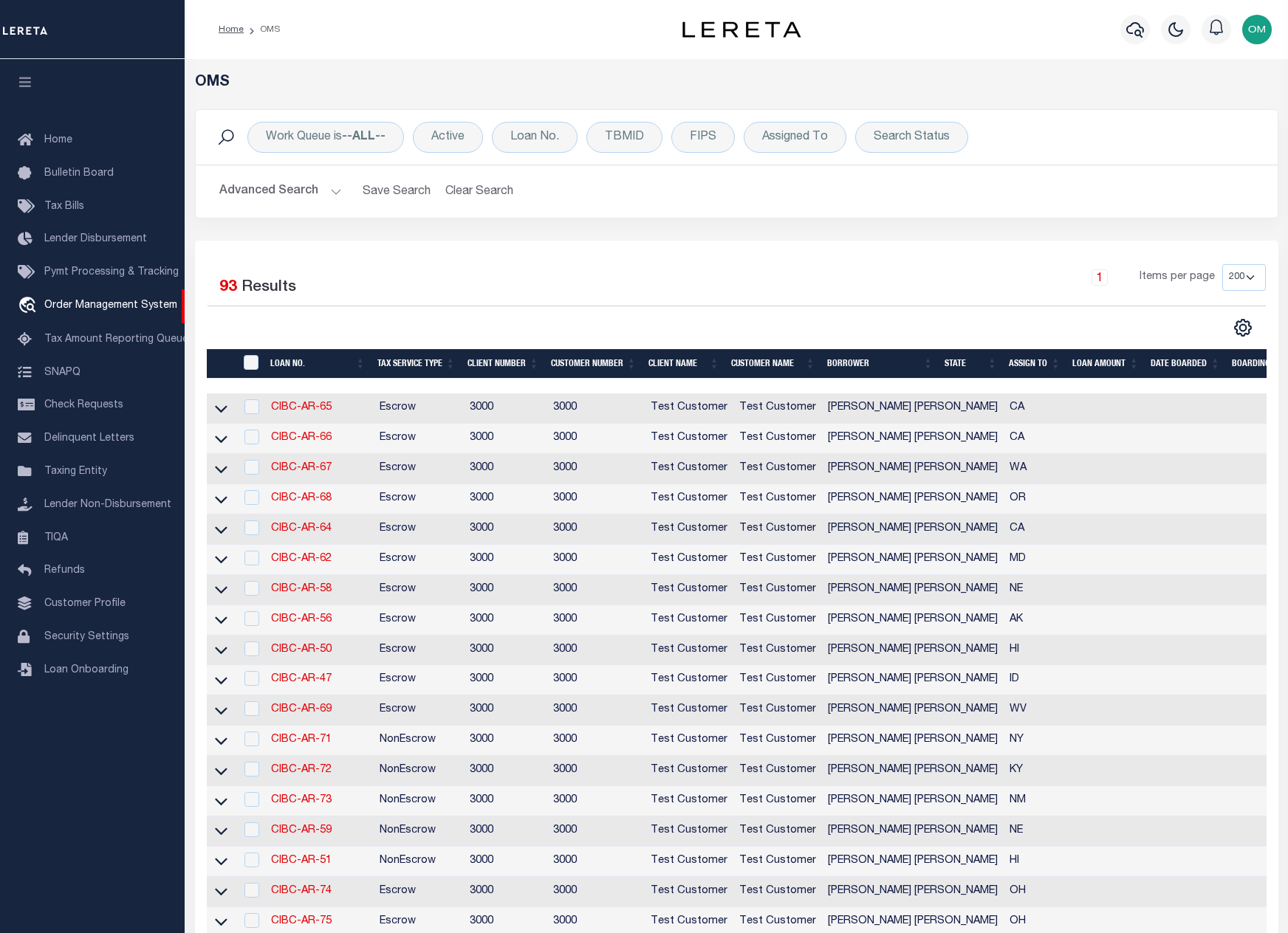
click at [329, 191] on button "Advanced Search" at bounding box center [281, 192] width 123 height 29
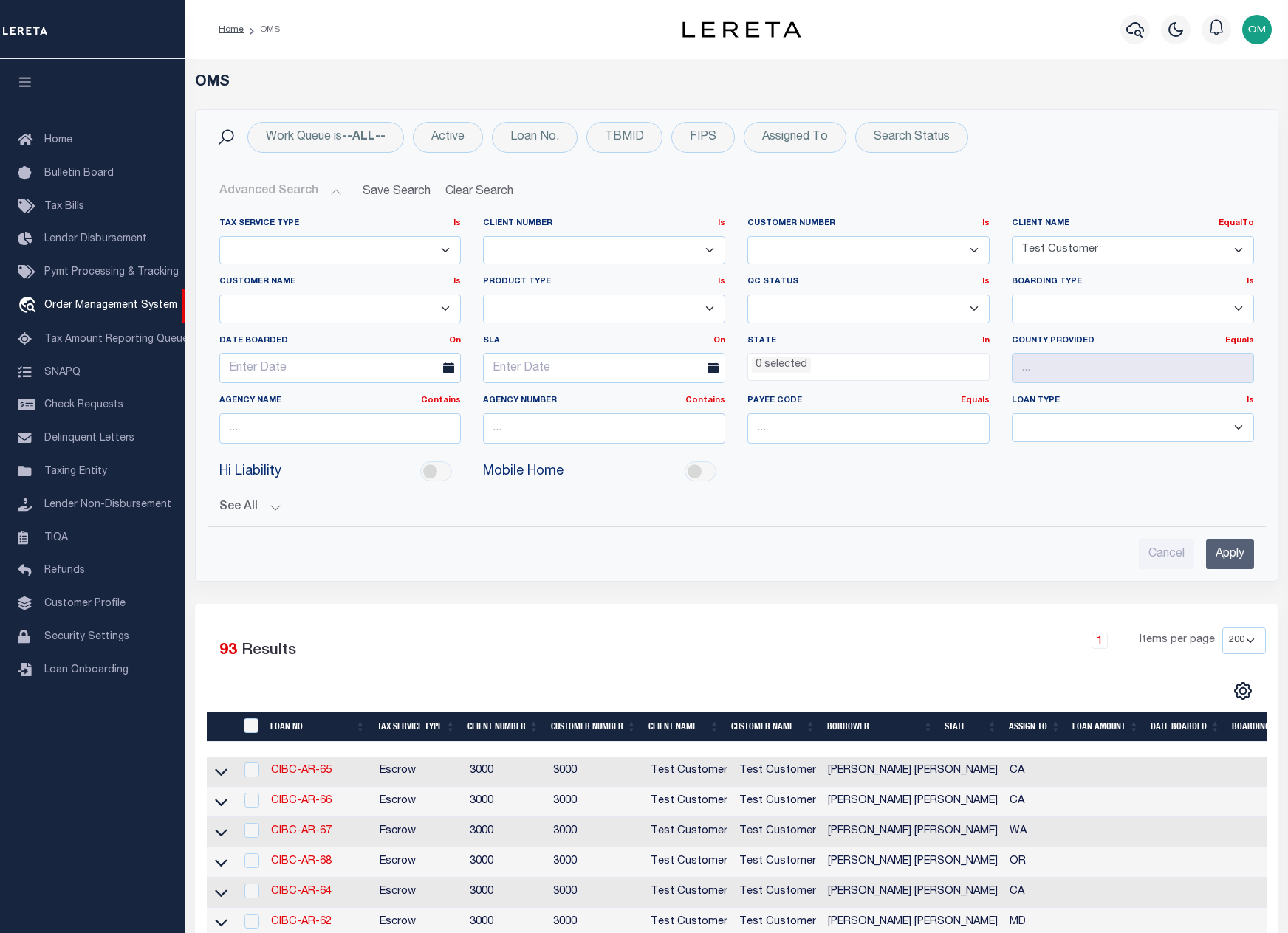
click at [1075, 243] on select "Accumatch - Refunds All In Credit Union [PERSON_NAME] Bank Alpha Flow Inc Amari…" at bounding box center [1133, 251] width 242 height 29
click at [1012, 237] on select "Accumatch - Refunds All In Credit Union [PERSON_NAME] Bank Alpha Flow Inc Amari…" at bounding box center [1133, 251] width 242 height 29
click at [1222, 547] on input "Apply" at bounding box center [1230, 554] width 48 height 31
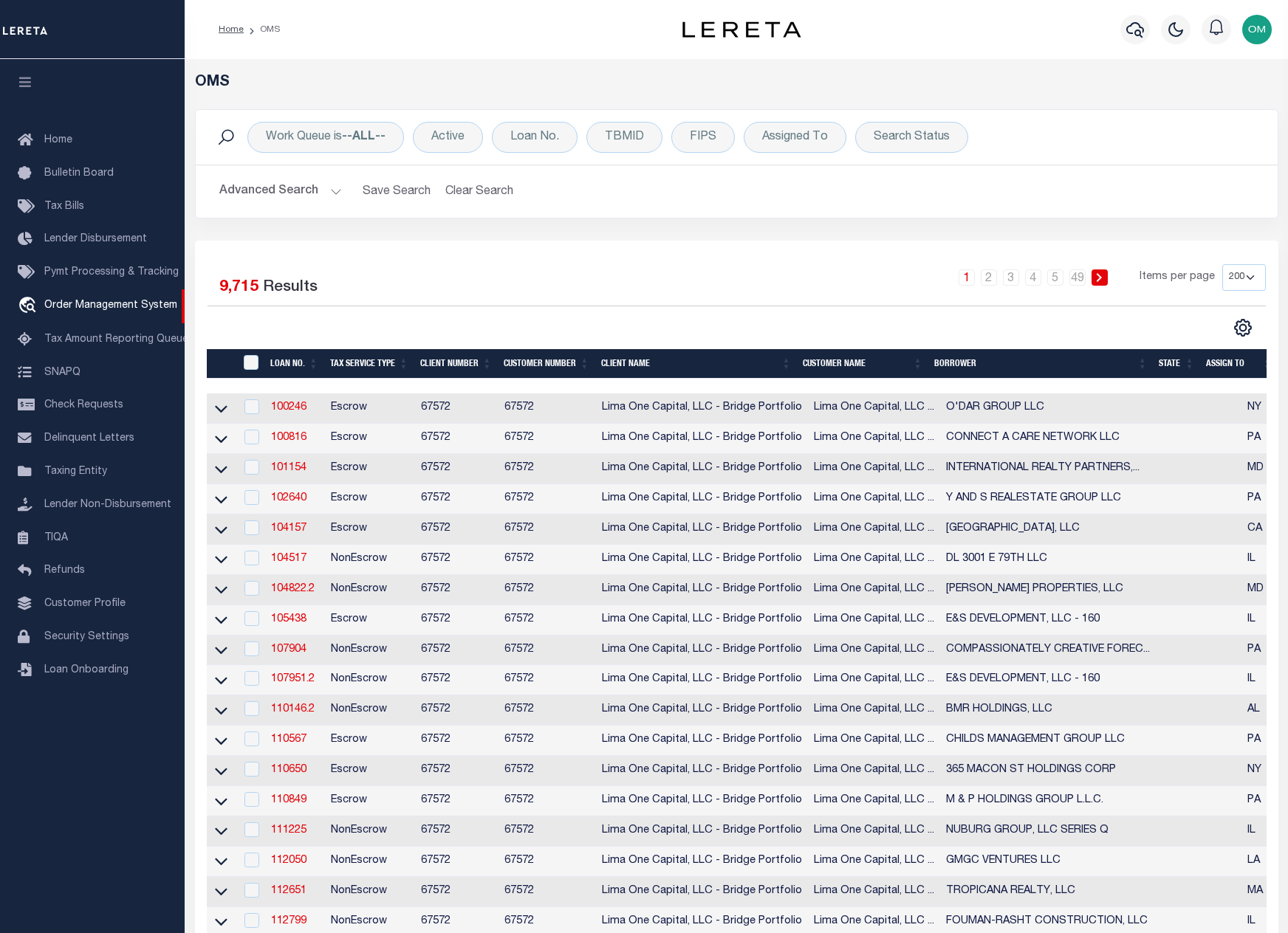
click at [565, 308] on div "Selected 9,715 Results 1 2 3 4 5 … 49 Items per page 10 25 50 100 200" at bounding box center [737, 301] width 1082 height 73
click at [836, 277] on div "1 2 3 4 5 … 49 Items per page 10 25 50 100 200" at bounding box center [871, 283] width 788 height 38
click at [319, 184] on button "Advanced Search" at bounding box center [281, 192] width 123 height 29
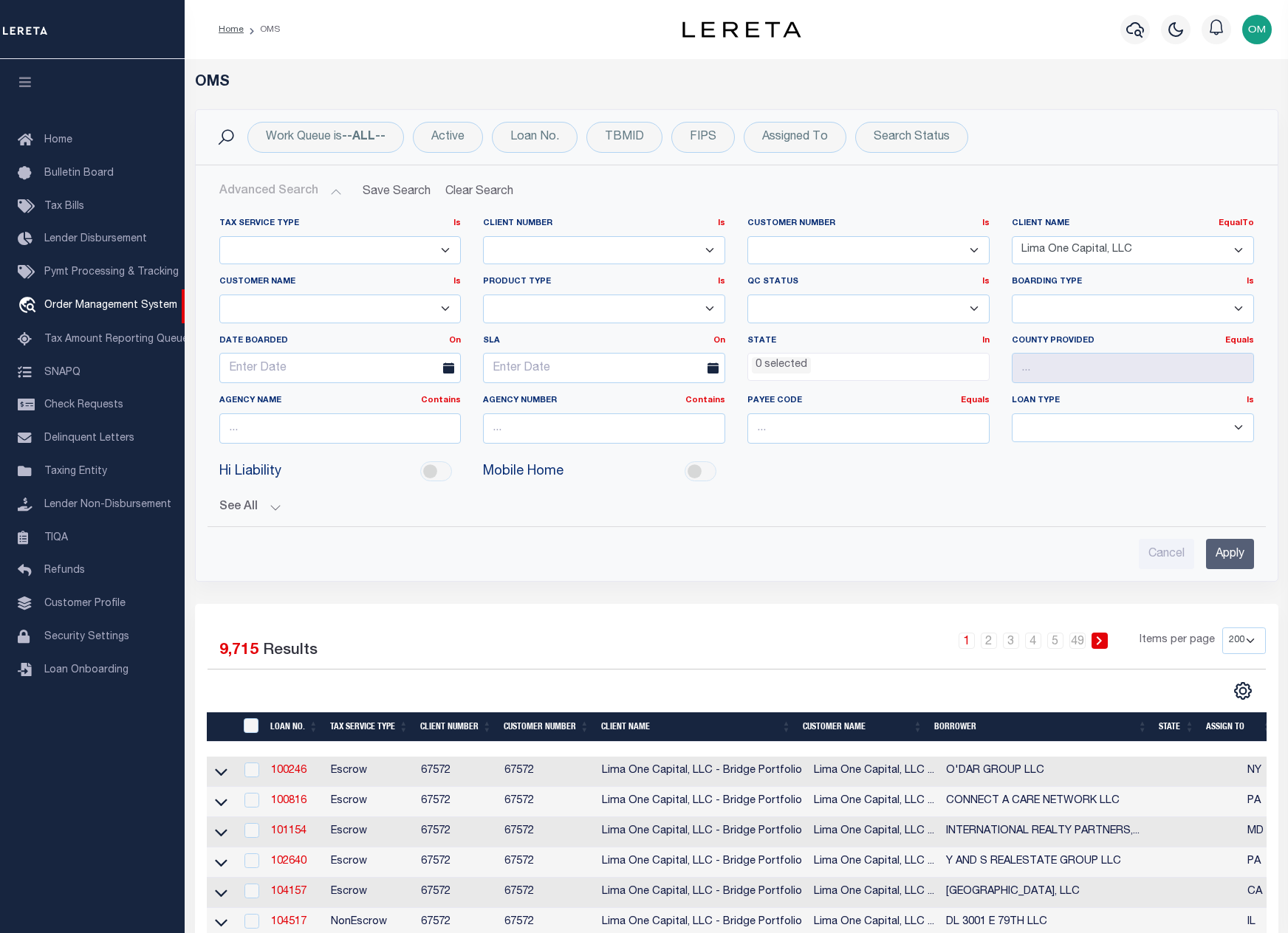
click at [1107, 246] on select "Accumatch - Refunds All In Credit Union [PERSON_NAME] Bank Alpha Flow Inc Amari…" at bounding box center [1133, 251] width 242 height 29
select select "Lima One Capital, LLC - Bridge Portfolio"
click at [1012, 237] on select "Accumatch - Refunds All In Credit Union [PERSON_NAME] Bank Alpha Flow Inc Amari…" at bounding box center [1133, 251] width 242 height 29
click at [1226, 553] on input "Apply" at bounding box center [1230, 554] width 48 height 31
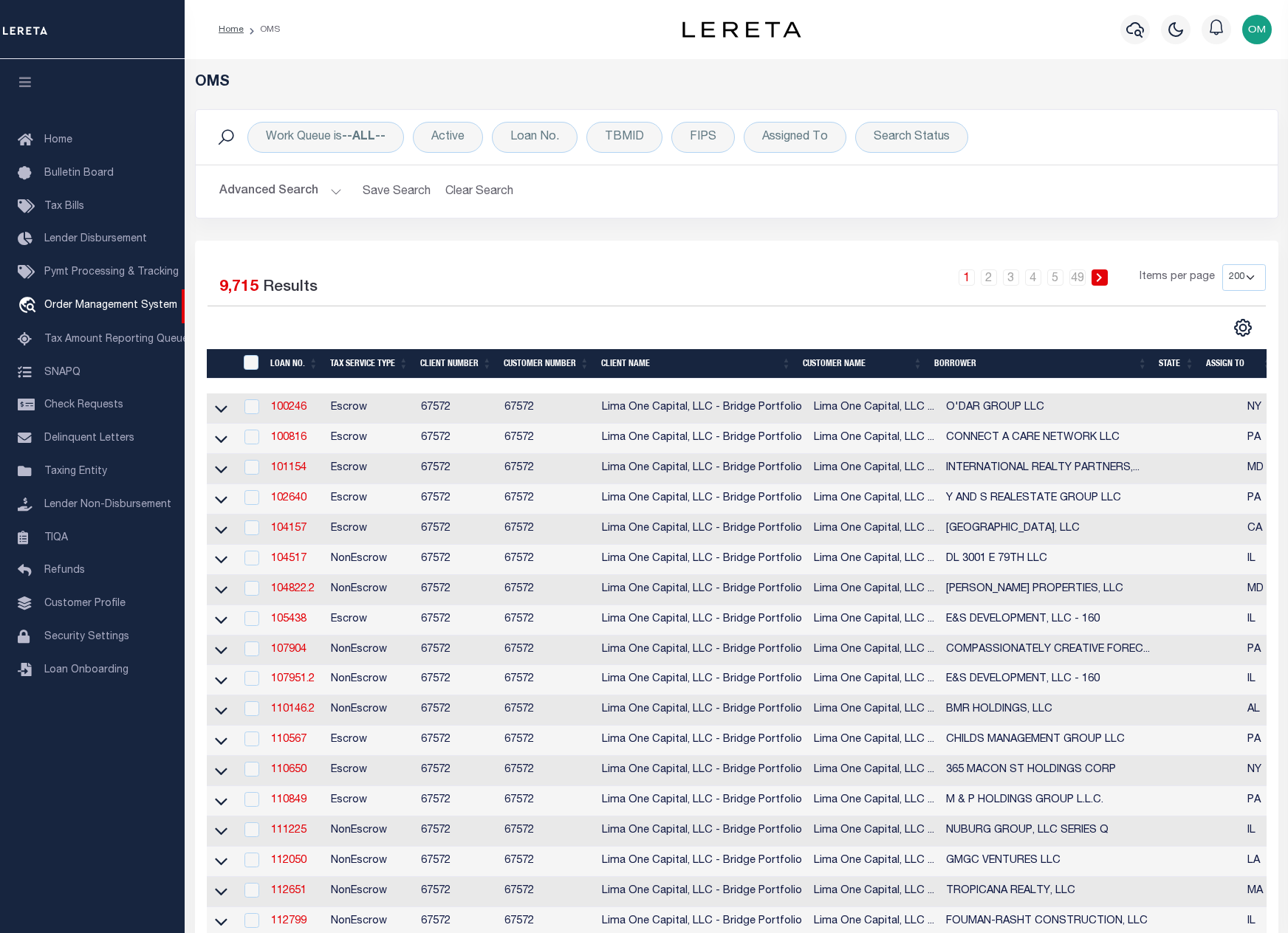
click at [971, 316] on div "Selected 9,715 Results 1 2 3 4 5 … 49 Items per page 10 25 50 100 200" at bounding box center [737, 301] width 1082 height 73
click at [335, 194] on button "Advanced Search" at bounding box center [281, 192] width 123 height 29
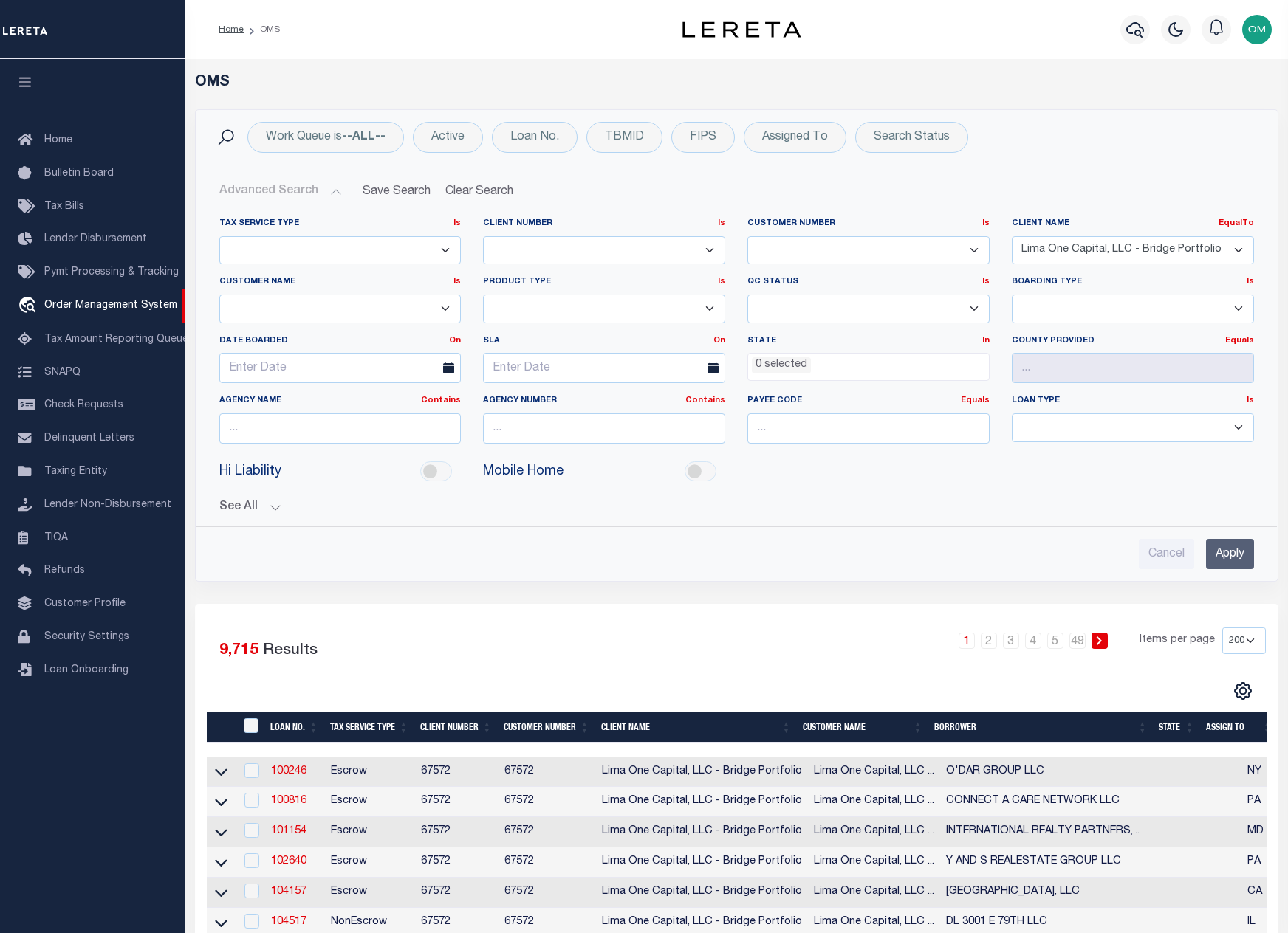
click at [1201, 247] on select "Accumatch - Refunds All In Credit Union [PERSON_NAME] Bank Alpha Flow Inc Amari…" at bounding box center [1133, 251] width 242 height 29
click at [1012, 237] on select "Accumatch - Refunds All In Credit Union [PERSON_NAME] Bank Alpha Flow Inc Amari…" at bounding box center [1133, 251] width 242 height 29
click at [1238, 553] on input "Apply" at bounding box center [1230, 554] width 48 height 31
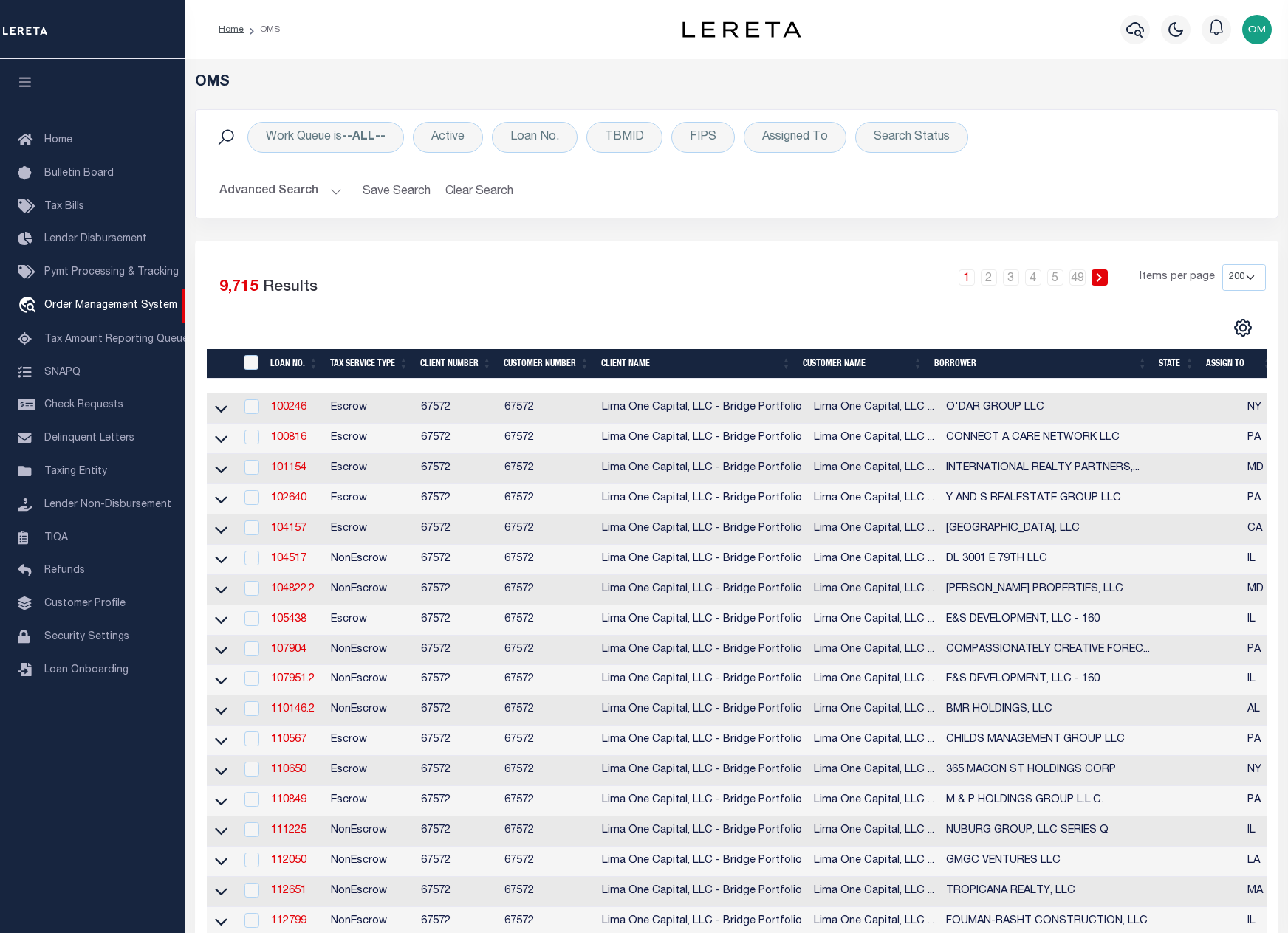
click at [1005, 312] on div "Selected 9,715 Results 1 2 3 4 5 … 49 Items per page 10 25 50 100 200" at bounding box center [737, 301] width 1082 height 73
